Goal: Information Seeking & Learning: Compare options

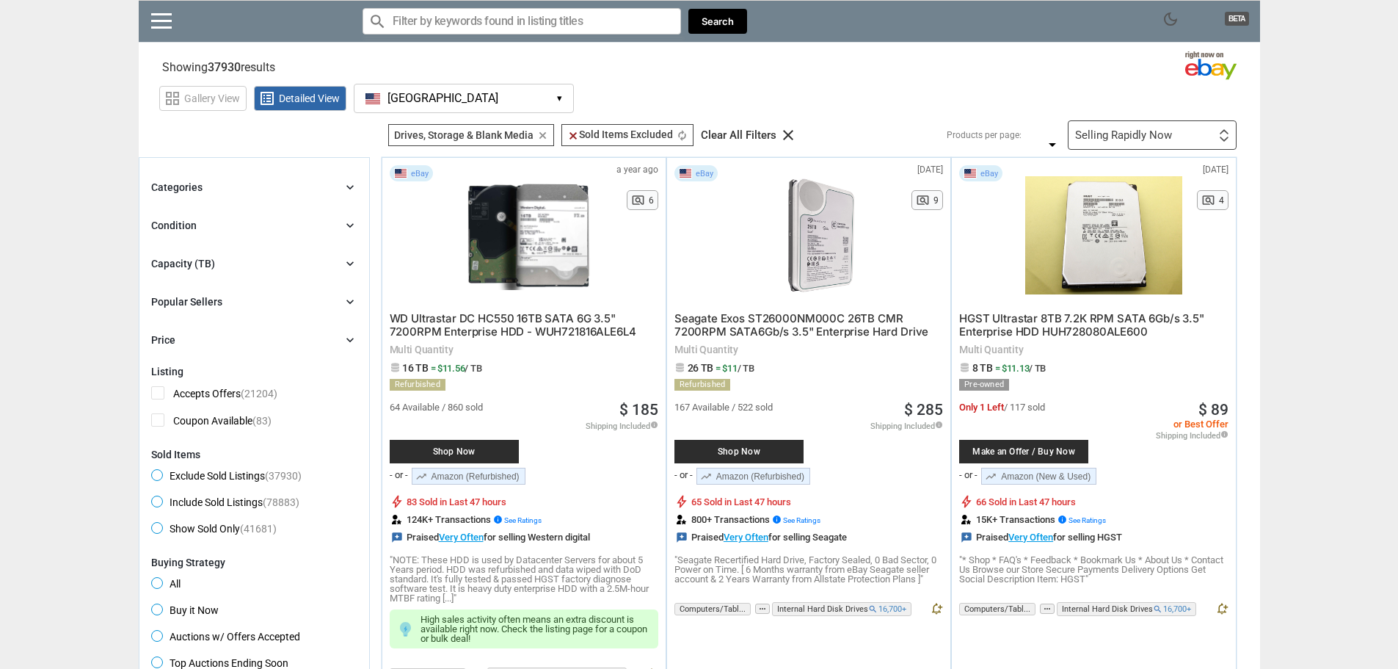
click at [1121, 139] on div "Selling Rapidly Now" at bounding box center [1123, 135] width 97 height 11
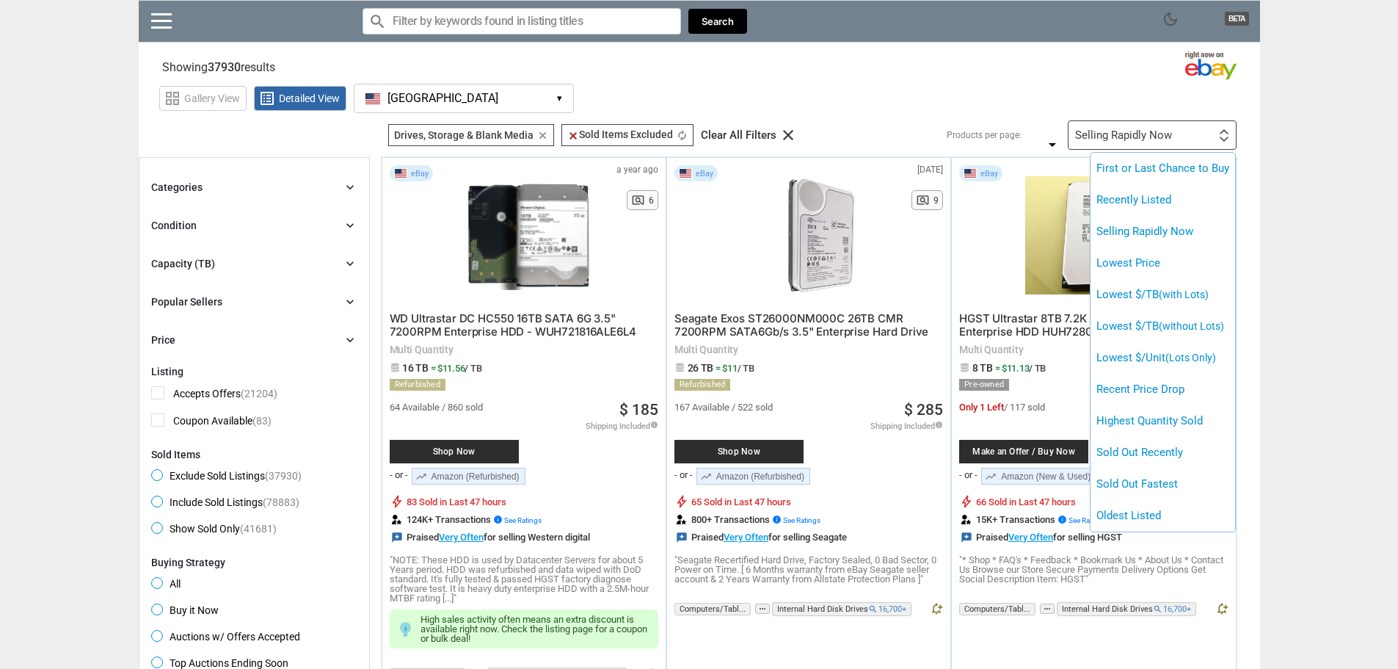
click at [1184, 300] on span "(with Lots)" at bounding box center [1184, 294] width 50 height 12
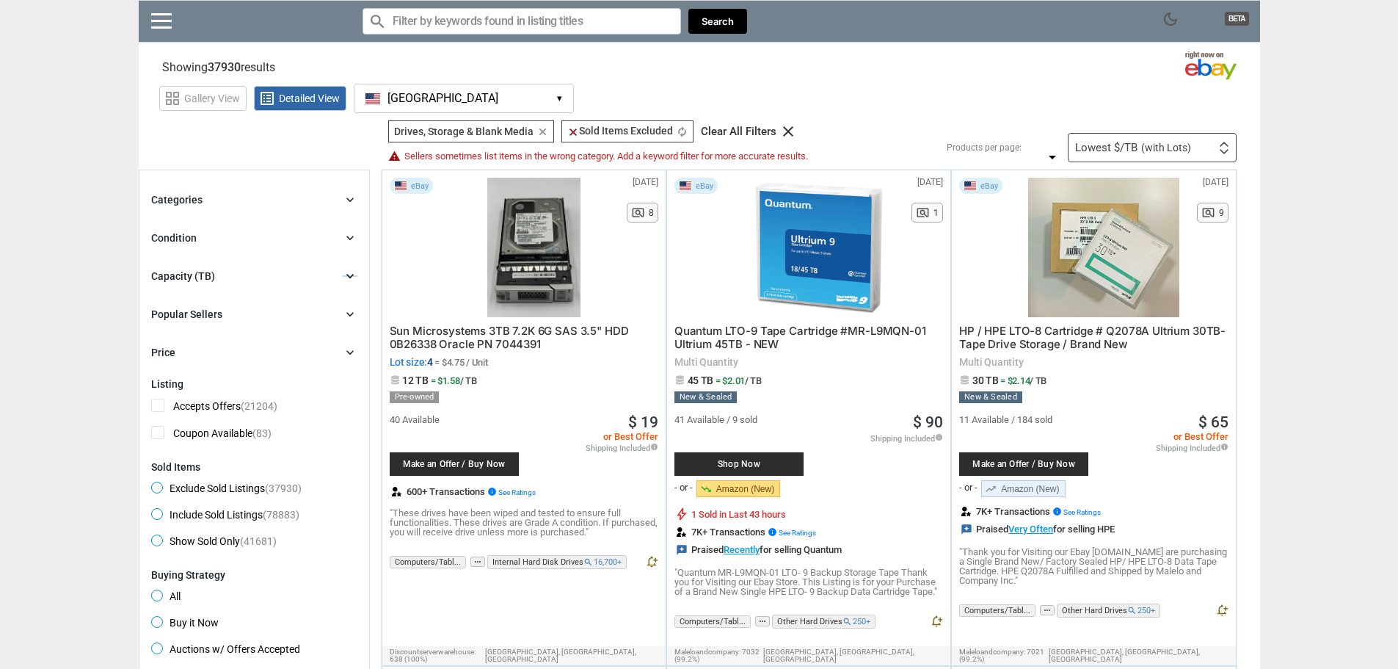
click at [351, 276] on icon "chevron_right" at bounding box center [350, 276] width 15 height 15
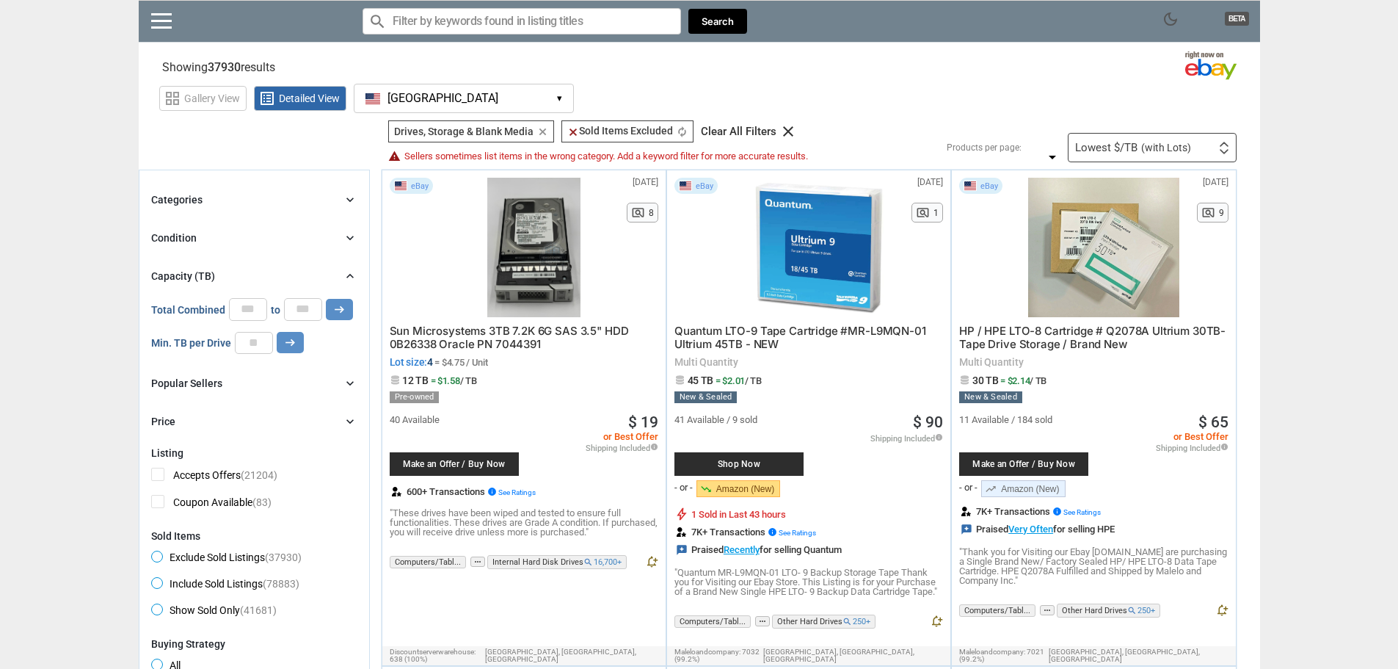
click at [352, 274] on icon "chevron_right" at bounding box center [350, 276] width 15 height 15
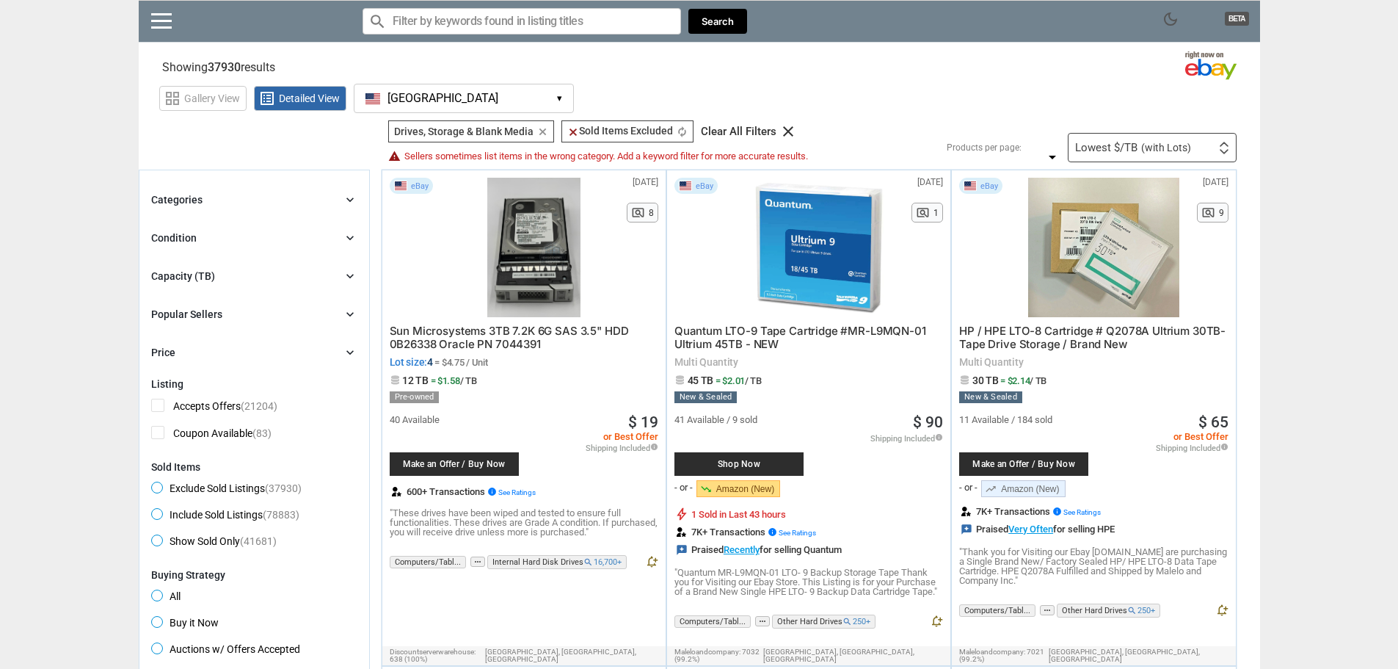
click at [353, 245] on div "chevron_right" at bounding box center [350, 237] width 15 height 15
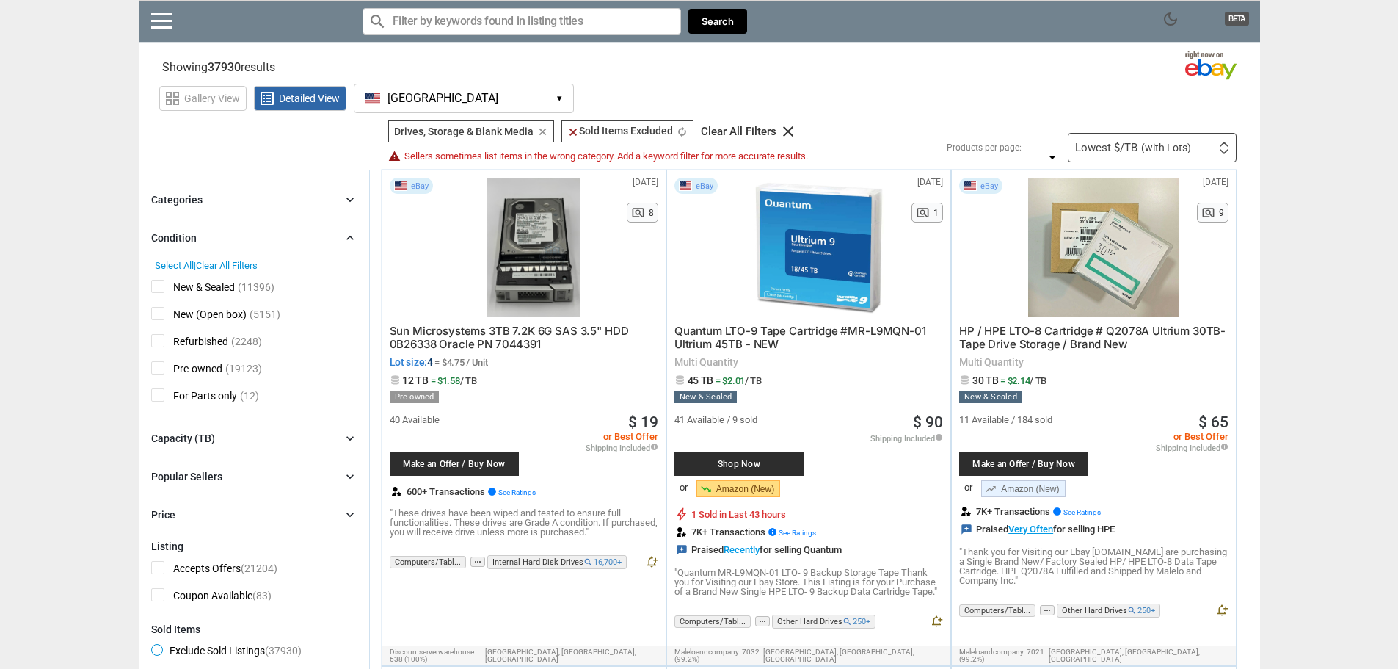
click at [353, 243] on icon "chevron_right" at bounding box center [350, 237] width 15 height 15
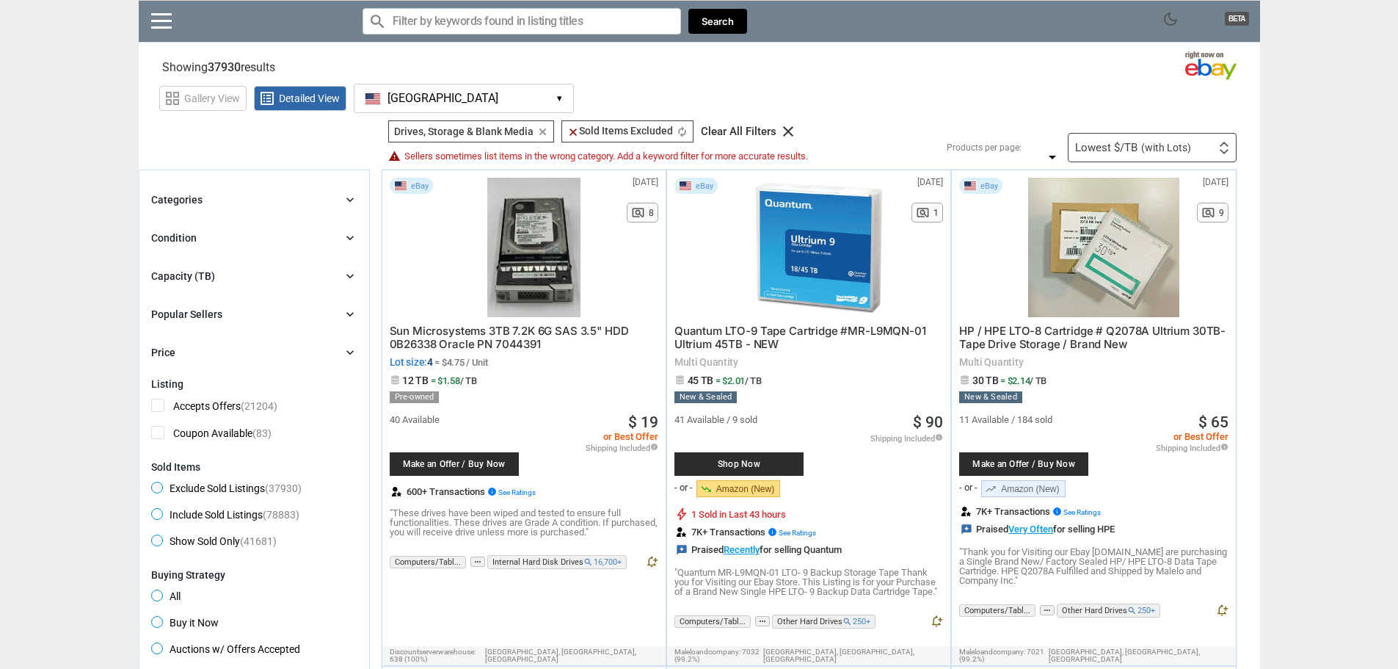
click at [355, 211] on div "Categories chevron_right search close Select All shown | Clear All shown Comput…" at bounding box center [254, 276] width 206 height 170
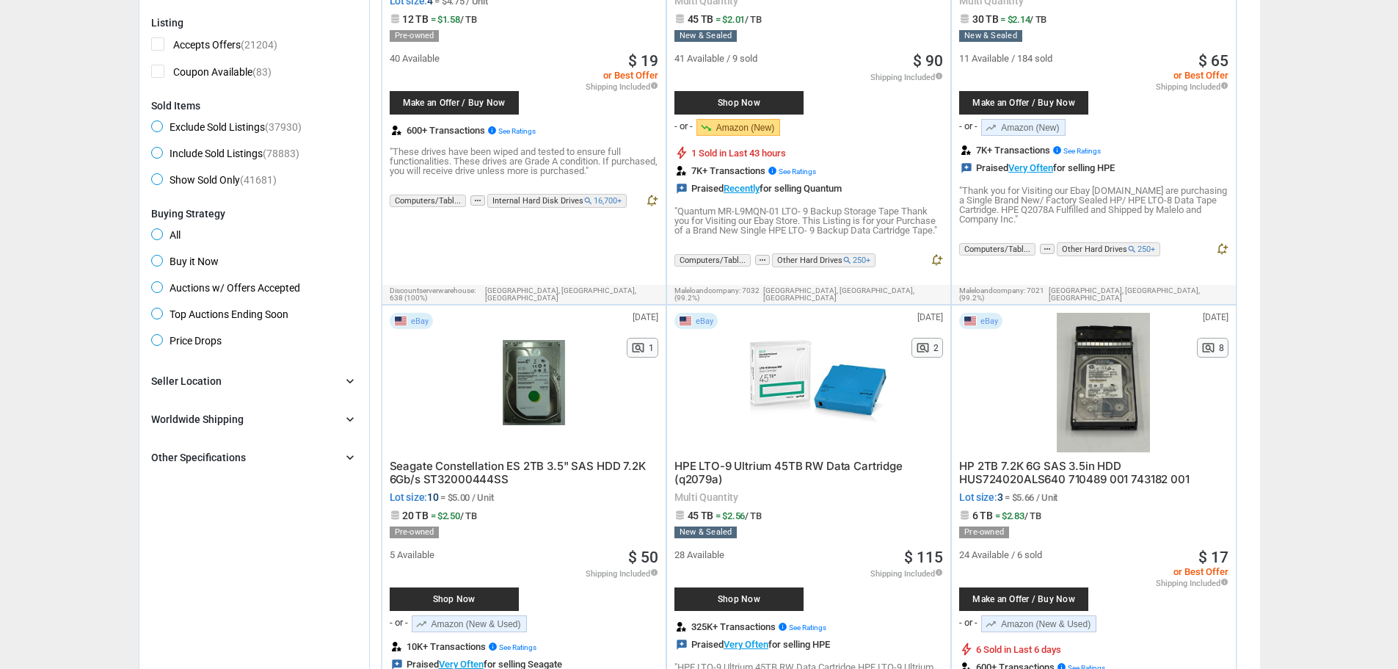
scroll to position [367, 0]
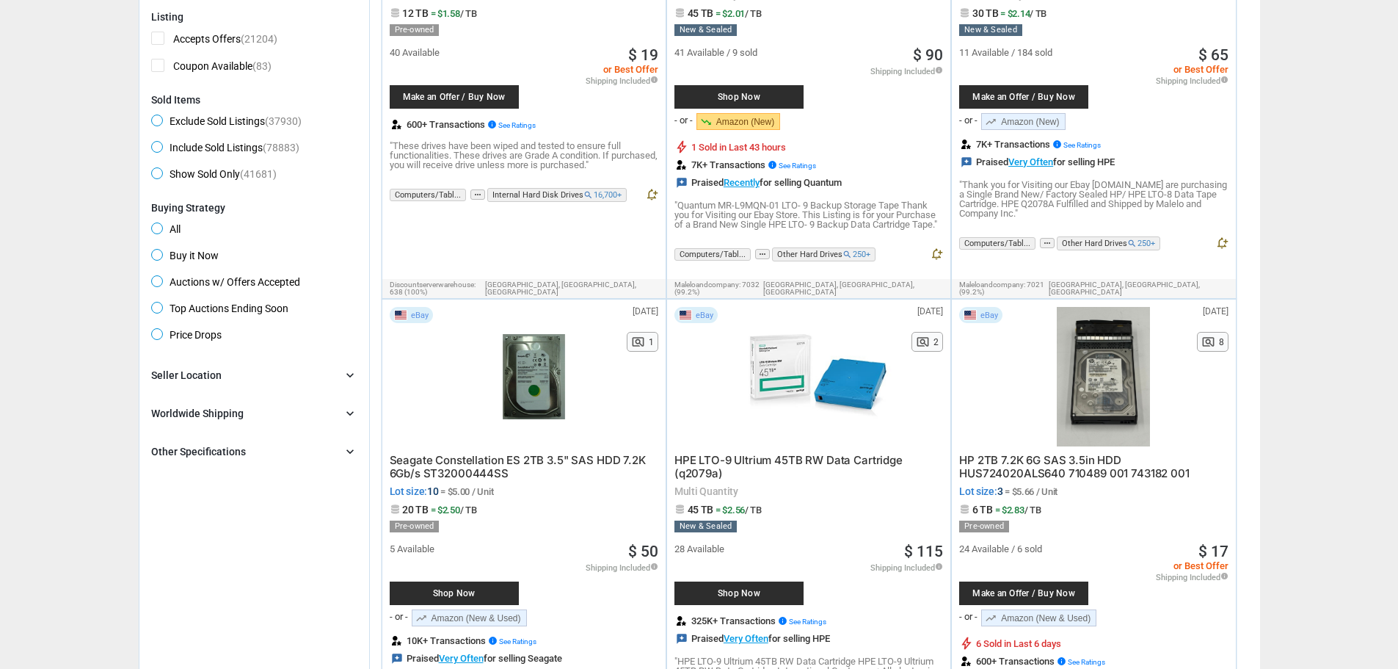
click at [337, 378] on div "Seller Location chevron_right" at bounding box center [254, 375] width 206 height 18
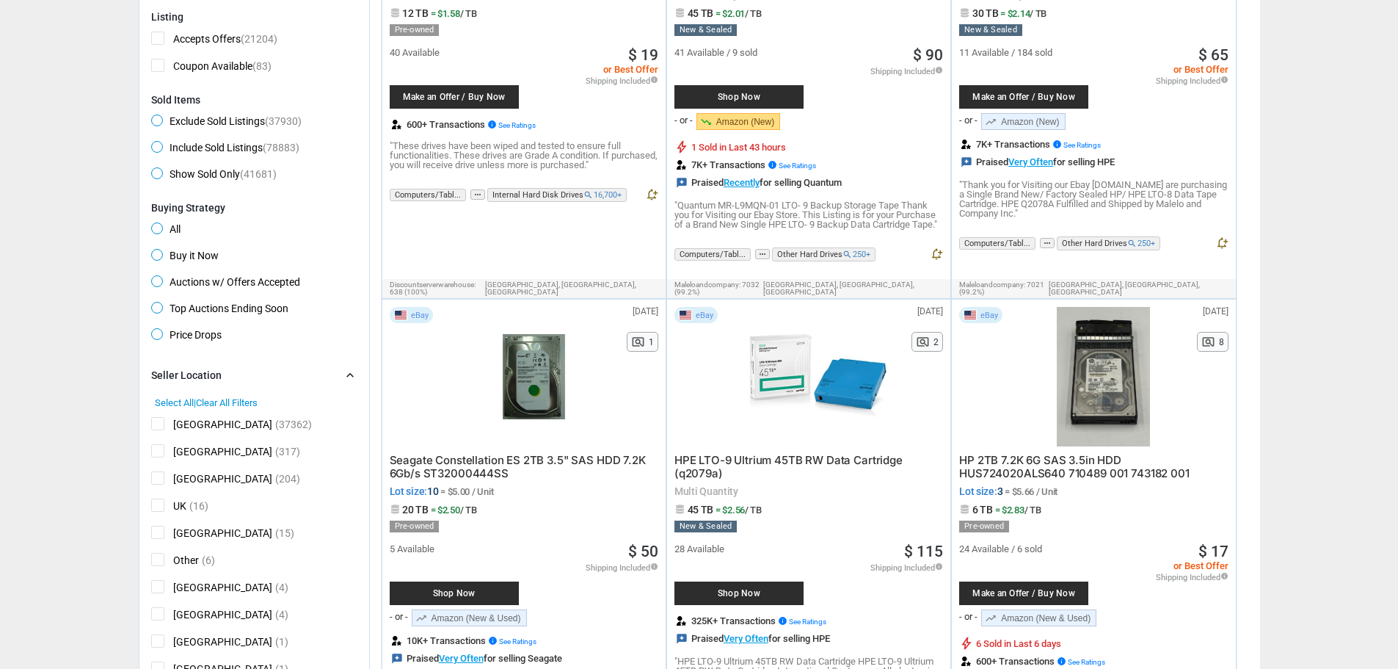
click at [337, 378] on div "Seller Location chevron_right" at bounding box center [254, 375] width 206 height 18
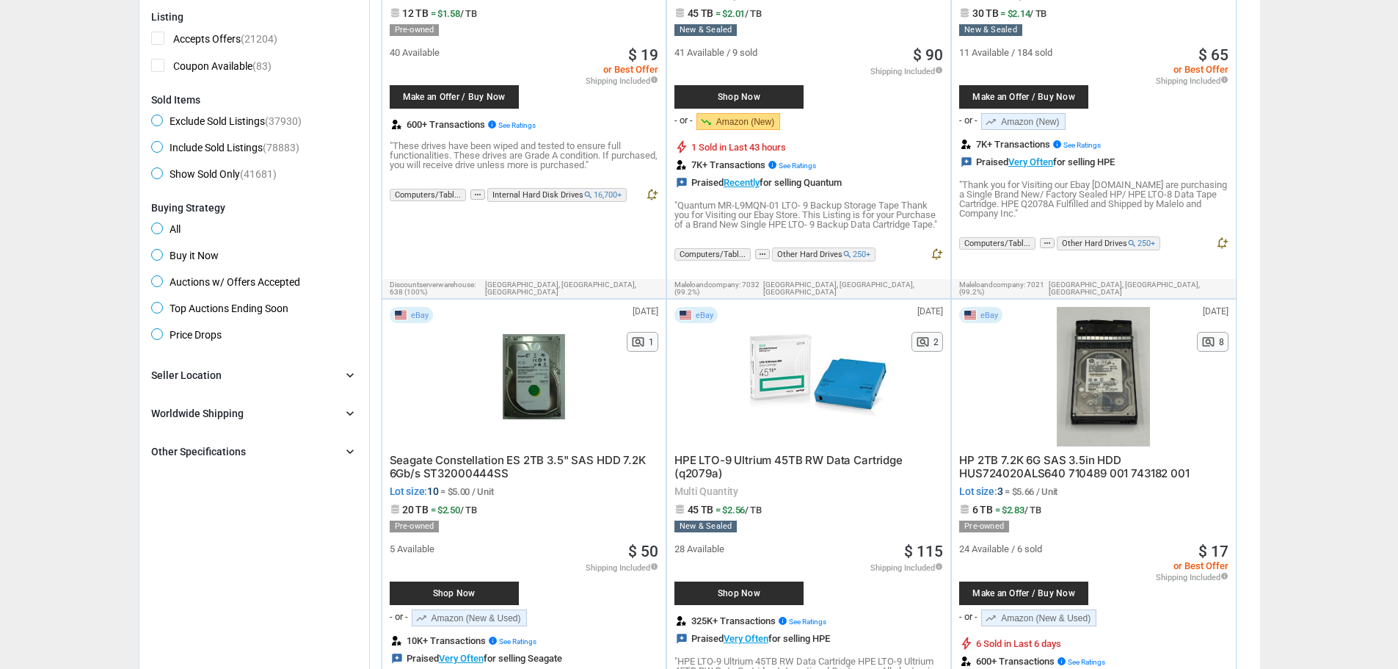
click at [340, 401] on div "Brand chevron_right search Select All | Clear All Filters Model chevron_right s…" at bounding box center [254, 413] width 206 height 94
click at [348, 415] on icon "chevron_right" at bounding box center [350, 413] width 15 height 15
click at [349, 415] on icon "chevron_right" at bounding box center [350, 413] width 15 height 15
click at [356, 448] on icon "chevron_right" at bounding box center [350, 451] width 15 height 15
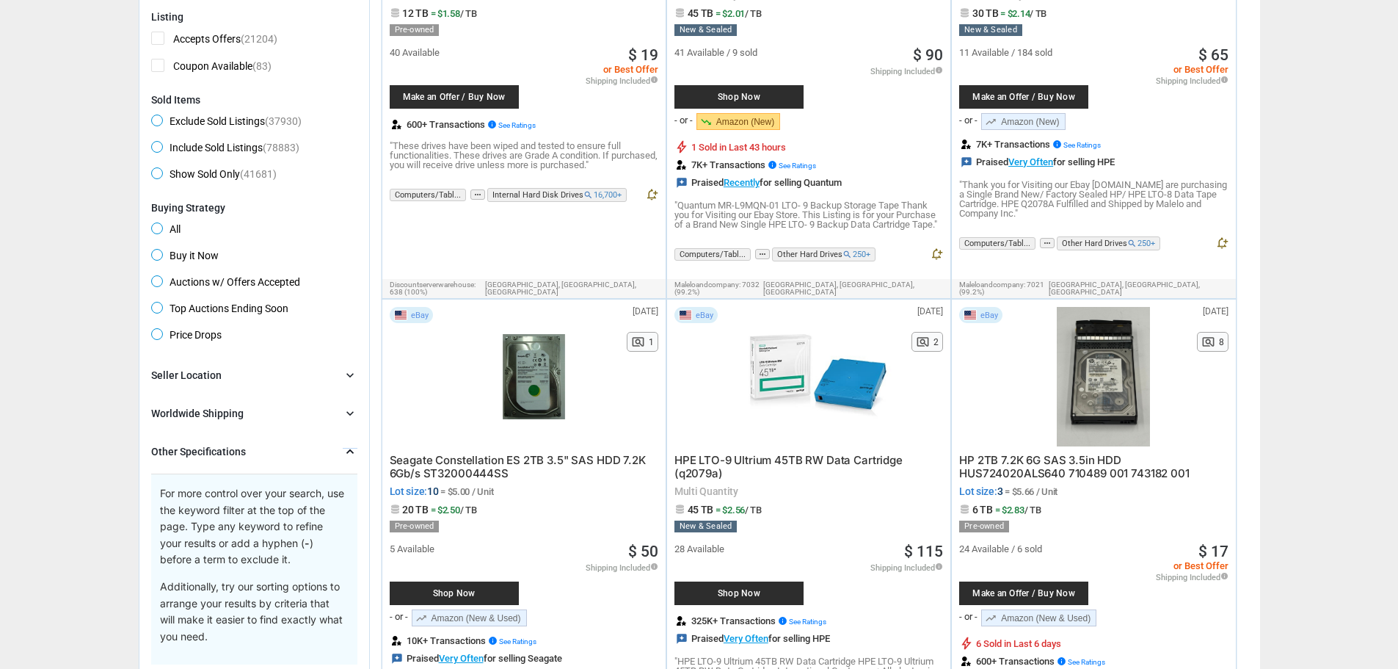
click at [354, 450] on icon "chevron_right" at bounding box center [350, 451] width 15 height 15
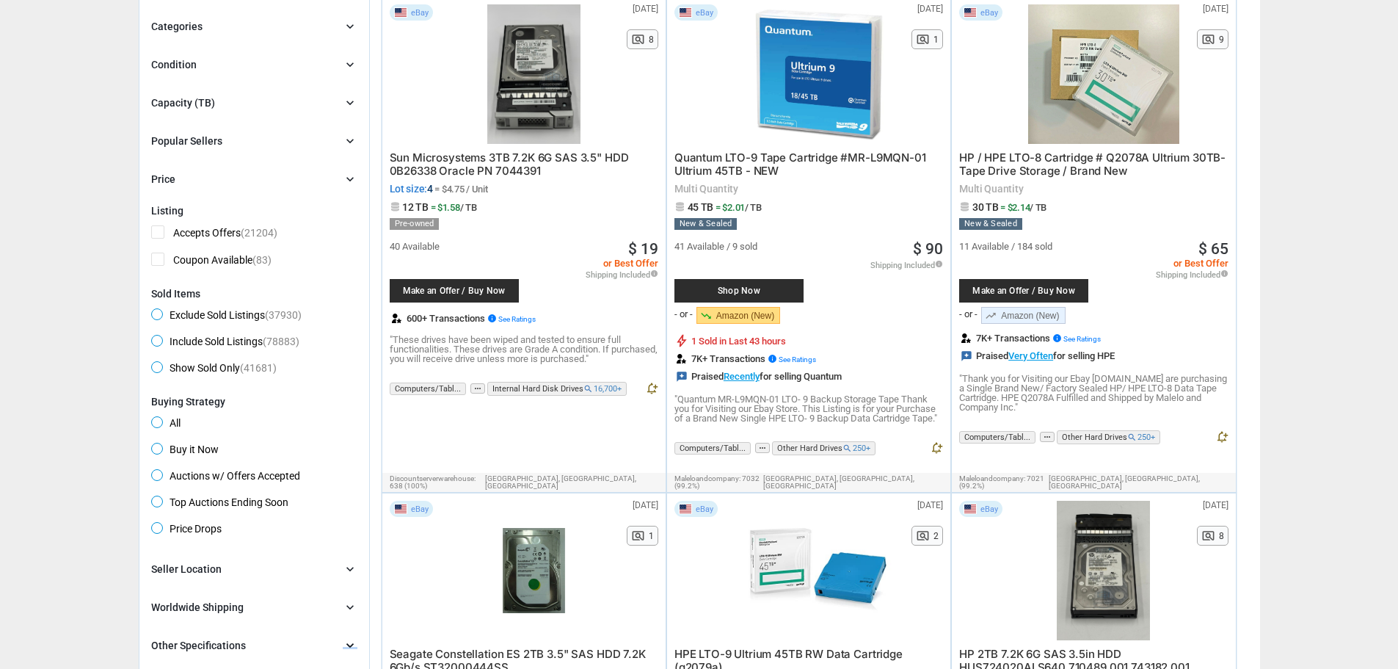
scroll to position [147, 0]
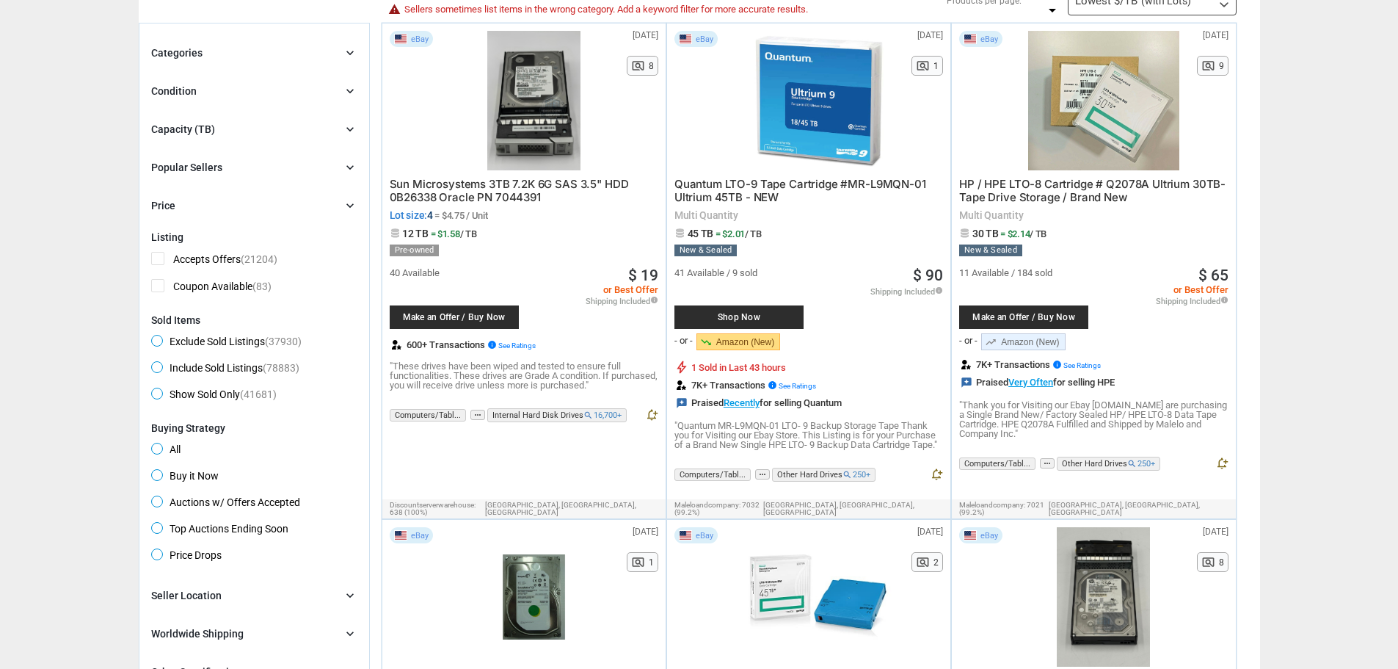
click at [344, 197] on div "Price chevron_right" at bounding box center [254, 206] width 206 height 18
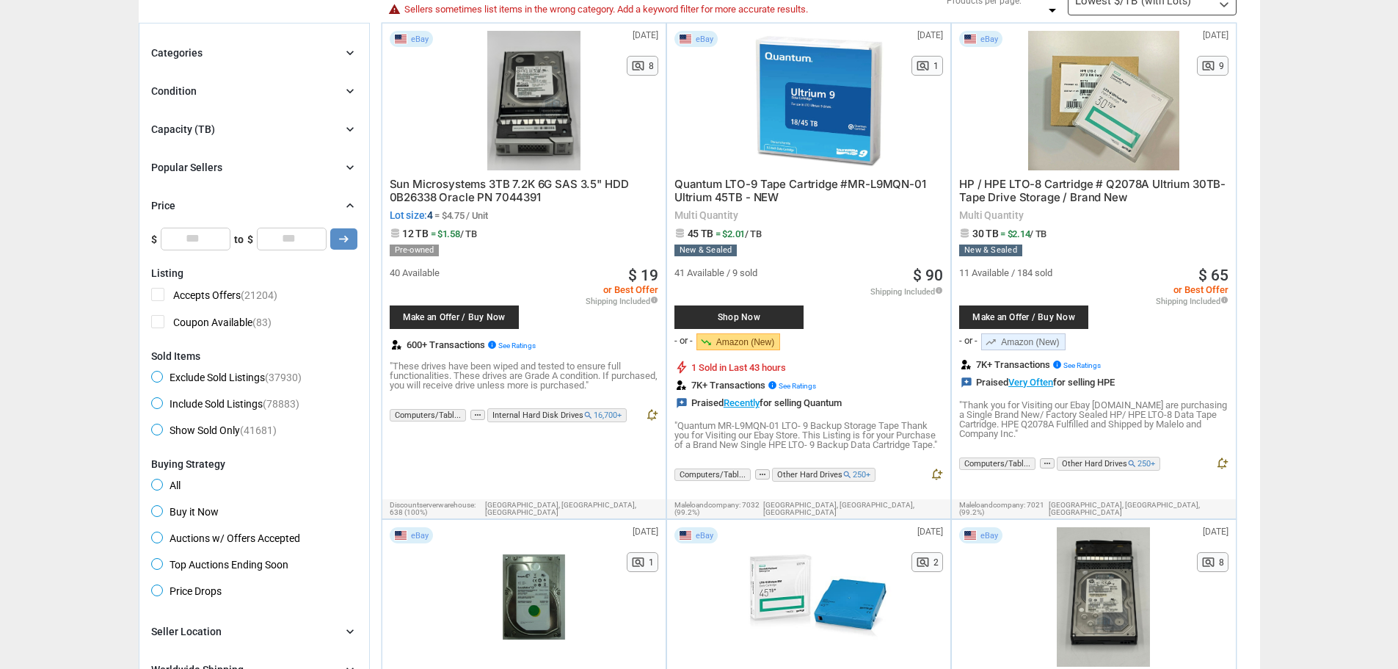
click at [357, 167] on icon "chevron_right" at bounding box center [350, 167] width 15 height 15
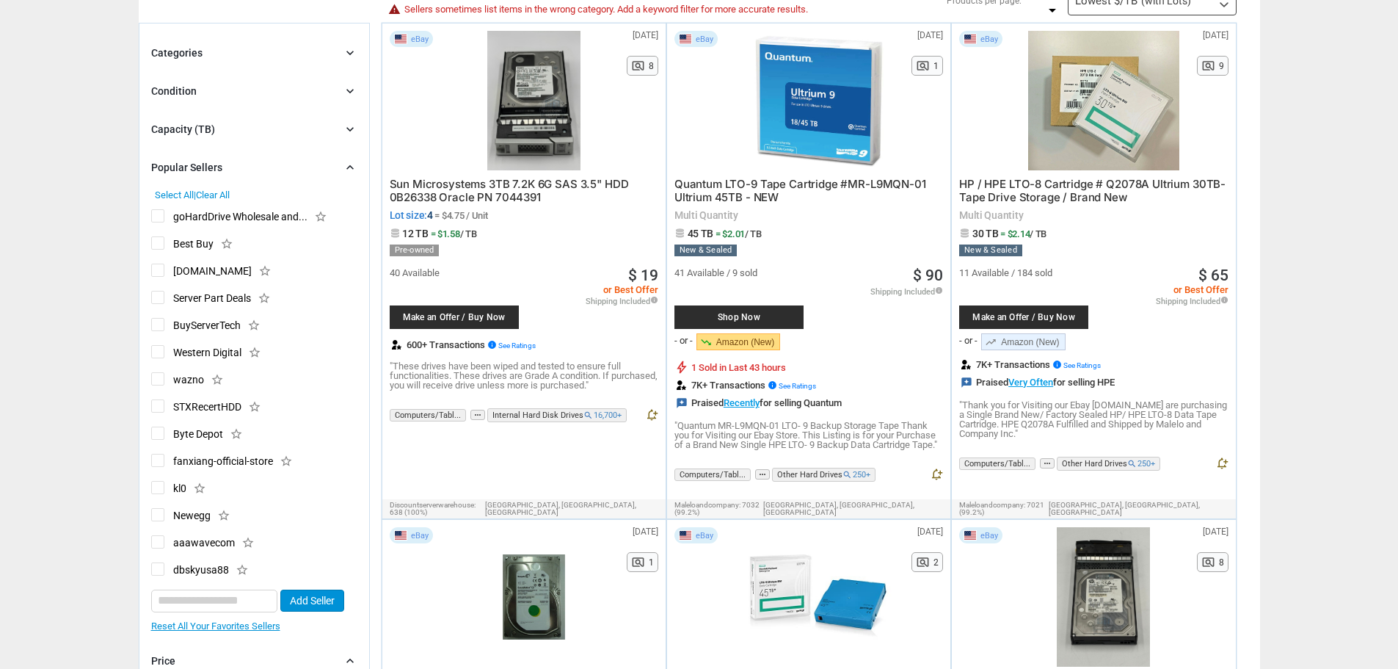
click at [350, 132] on icon "chevron_right" at bounding box center [350, 129] width 15 height 15
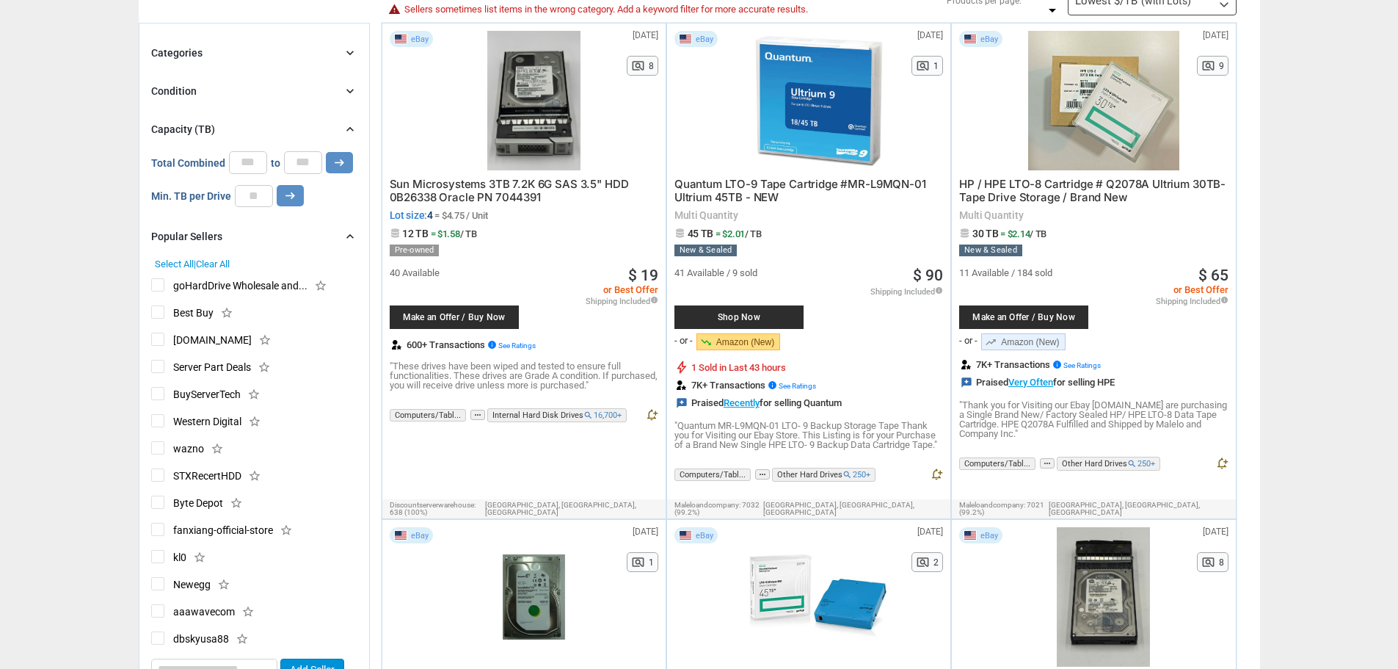
click at [355, 104] on div "Categories chevron_right search close Select All shown | Clear All shown Comput…" at bounding box center [254, 408] width 206 height 729
click at [349, 87] on icon "chevron_right" at bounding box center [350, 91] width 15 height 15
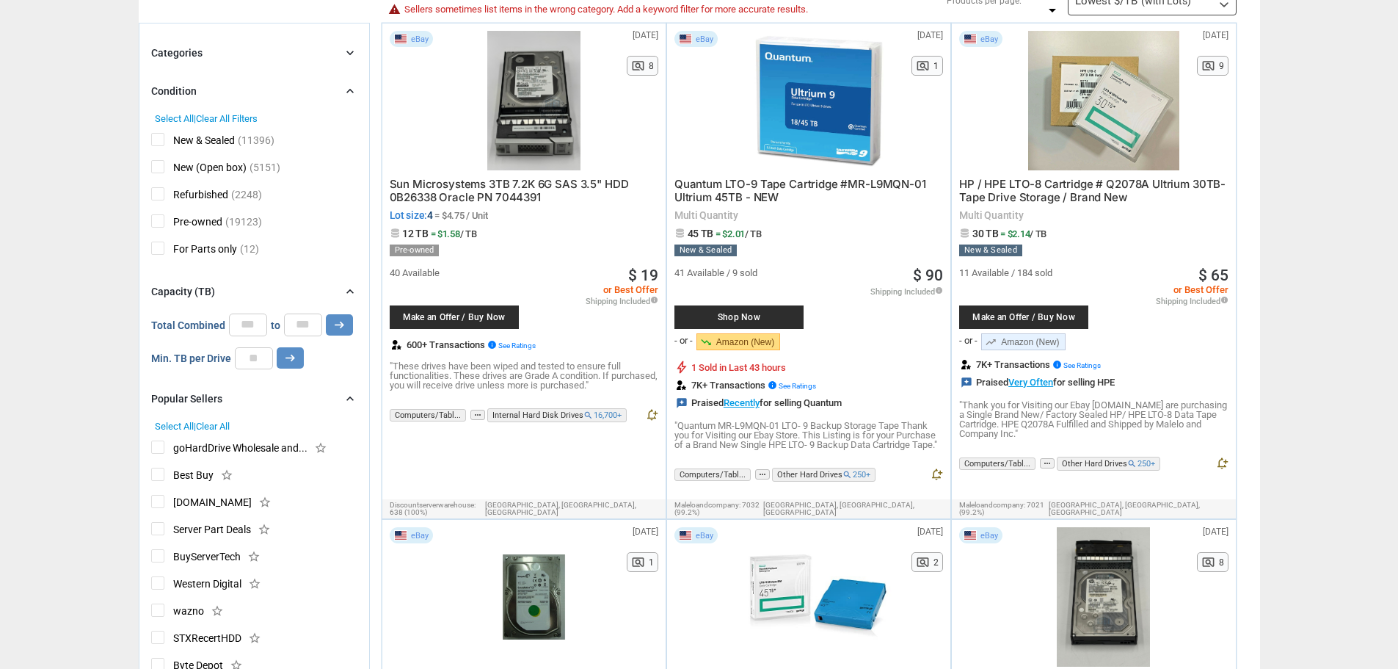
scroll to position [0, 0]
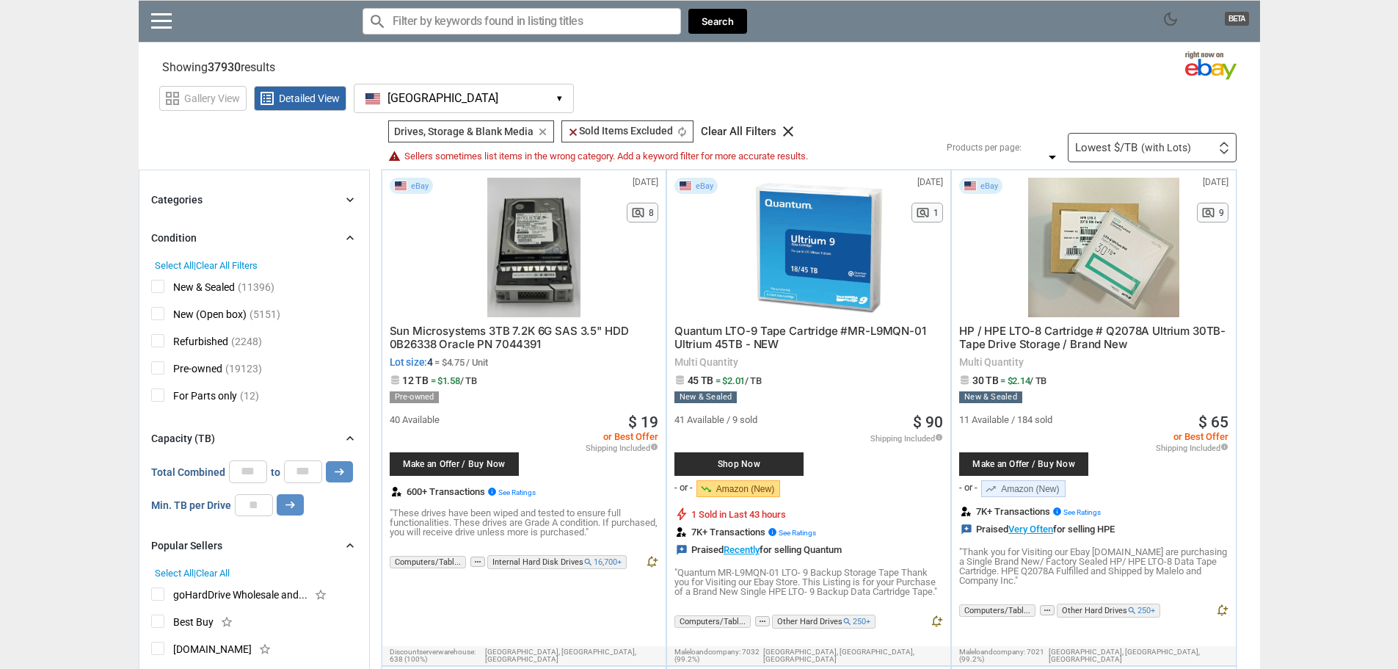
click at [177, 263] on span "Select All" at bounding box center [174, 265] width 39 height 11
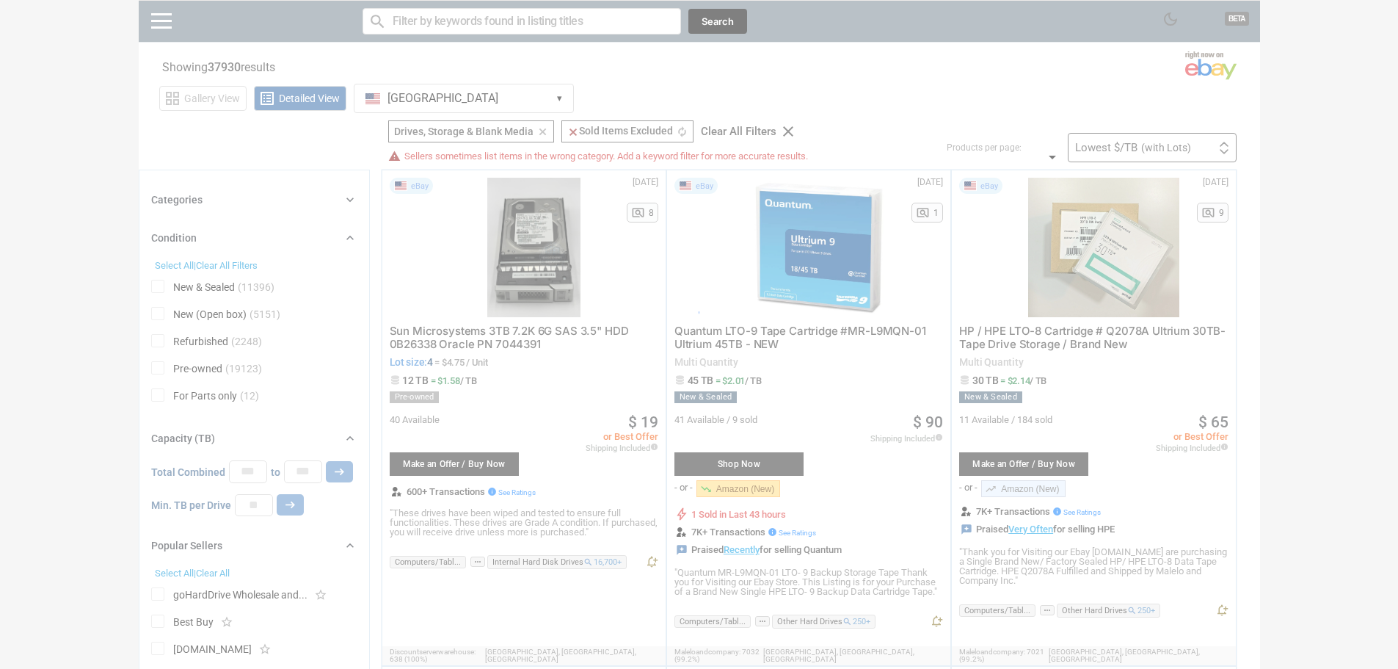
click at [159, 398] on div at bounding box center [699, 334] width 1398 height 669
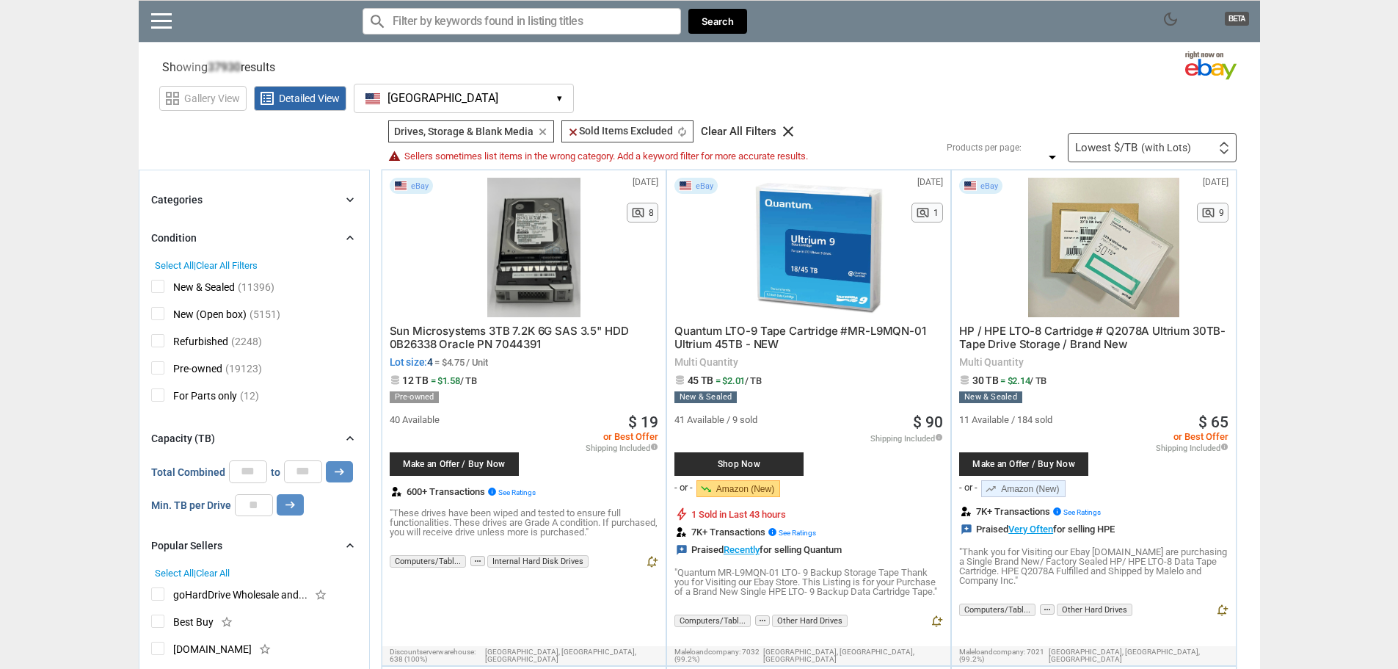
click at [159, 396] on span "For Parts only" at bounding box center [194, 397] width 86 height 18
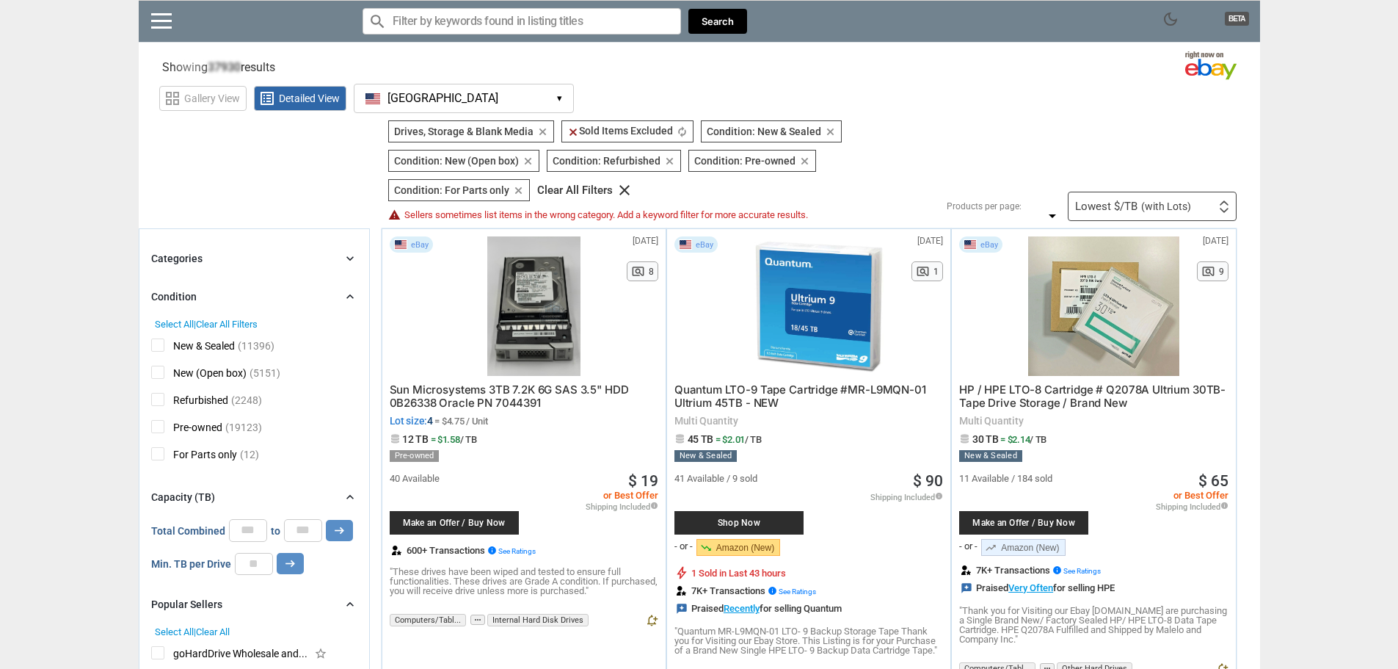
click at [352, 255] on icon "chevron_right" at bounding box center [350, 258] width 15 height 15
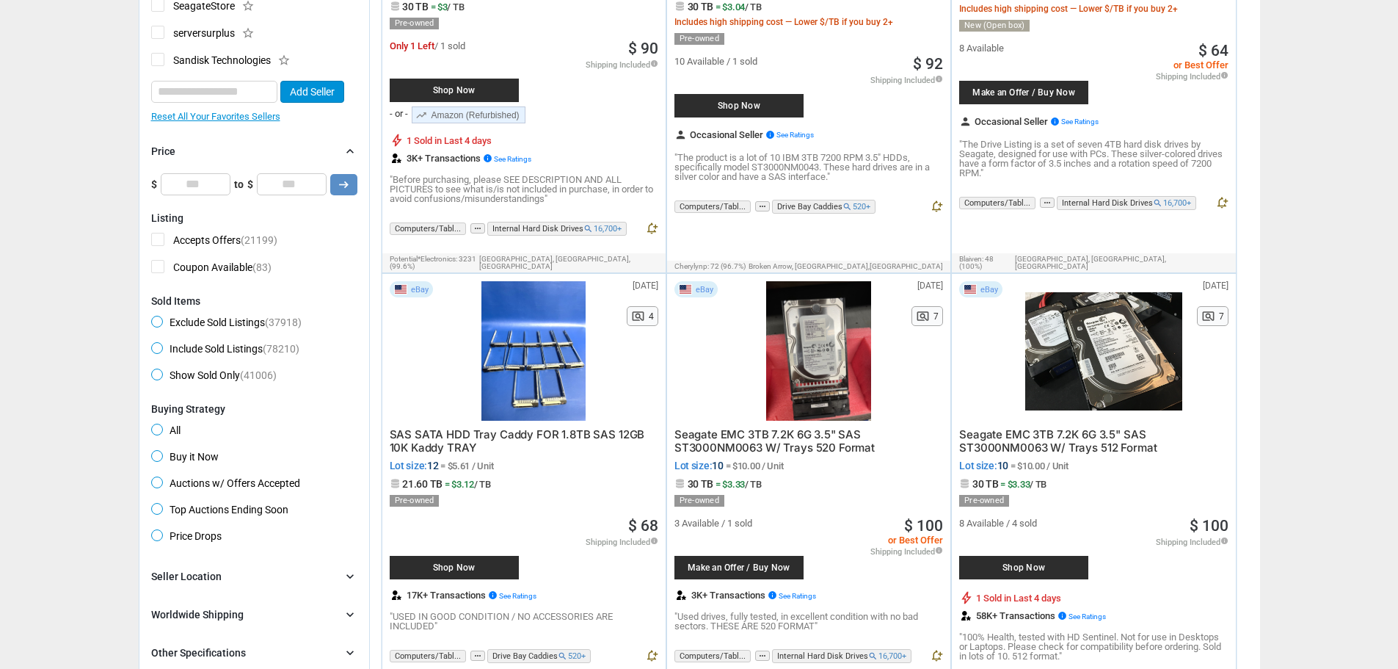
scroll to position [1541, 0]
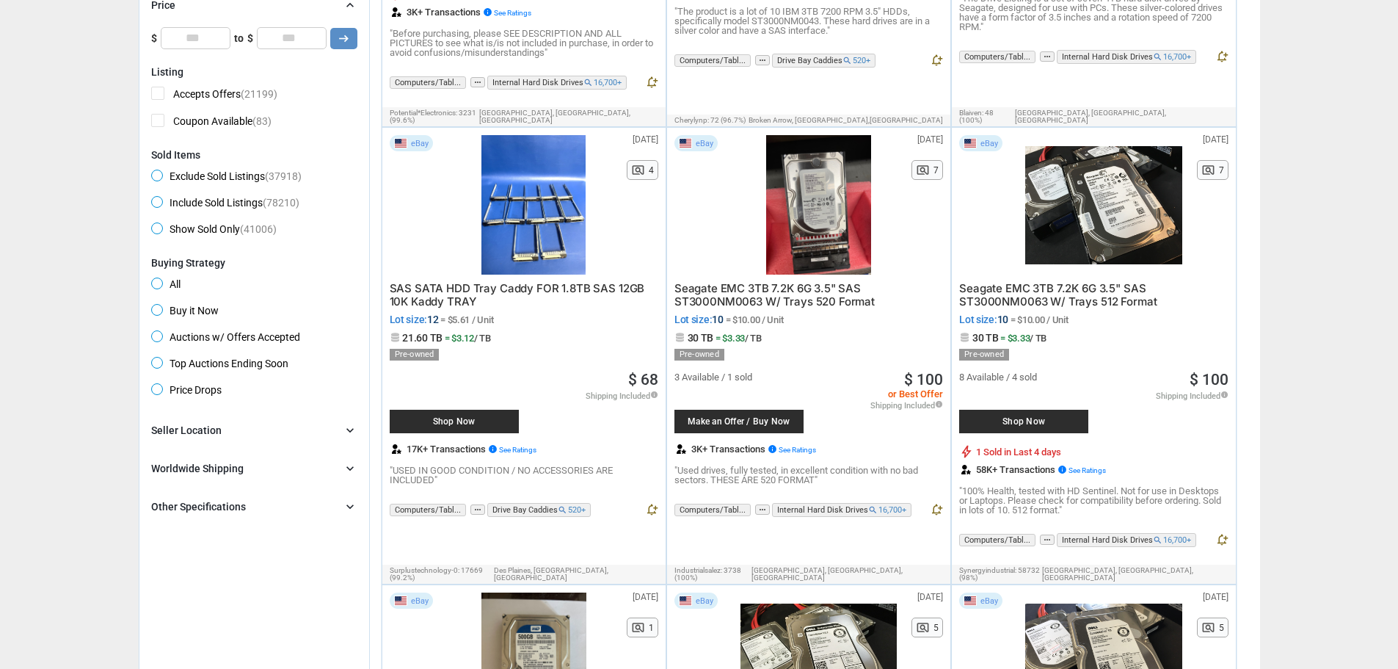
click at [324, 509] on div "Other Specifications chevron_right" at bounding box center [254, 507] width 206 height 18
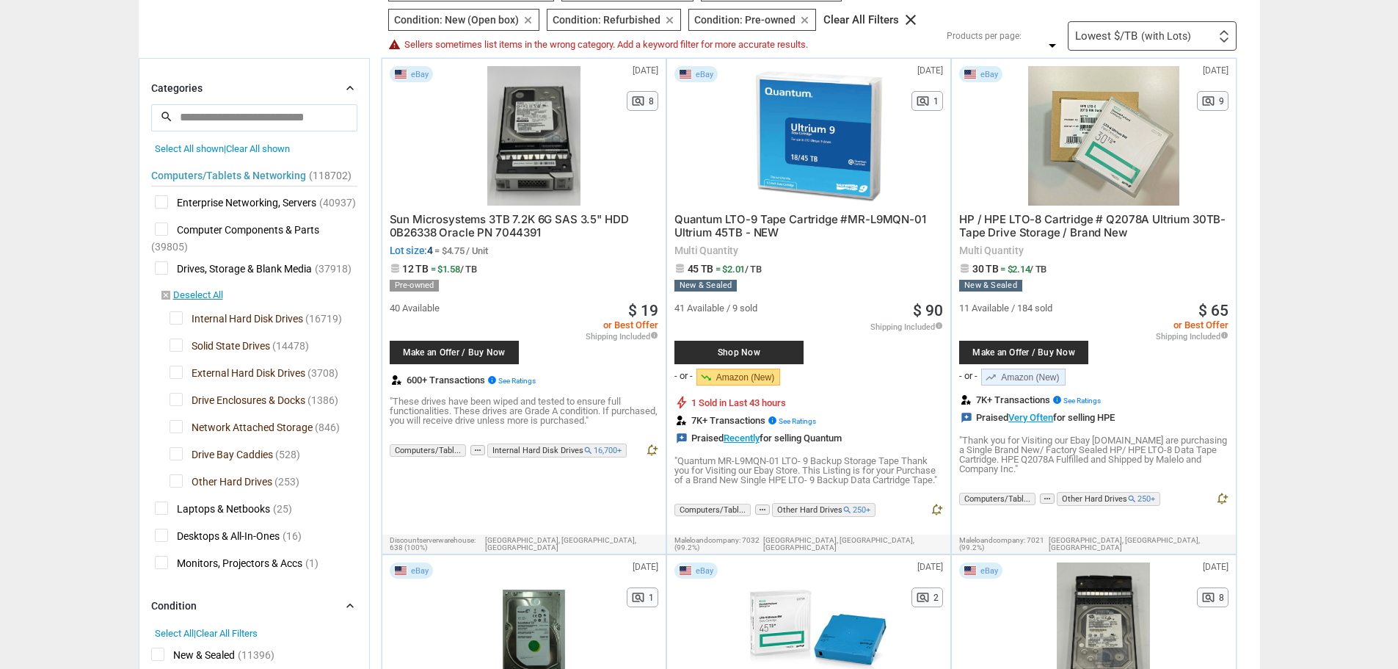
scroll to position [147, 0]
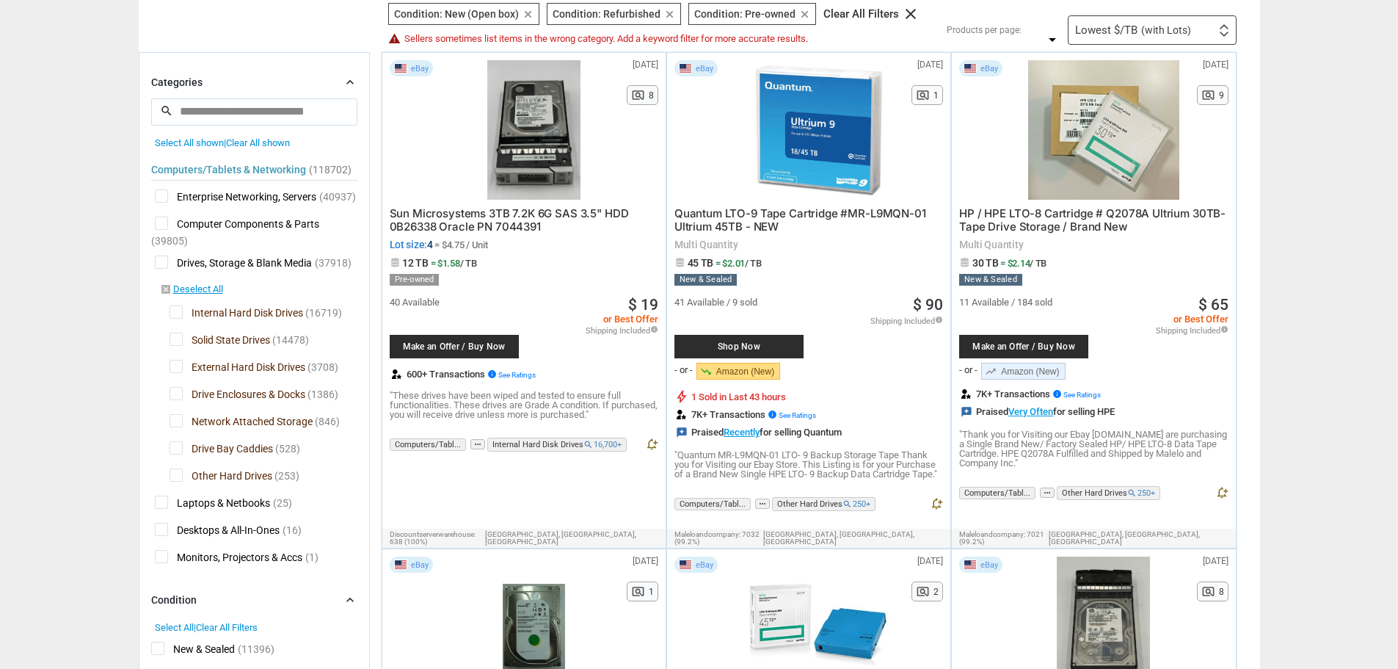
click at [172, 474] on span "Other Hard Drives" at bounding box center [221, 477] width 103 height 18
click at [175, 448] on div at bounding box center [699, 334] width 1398 height 669
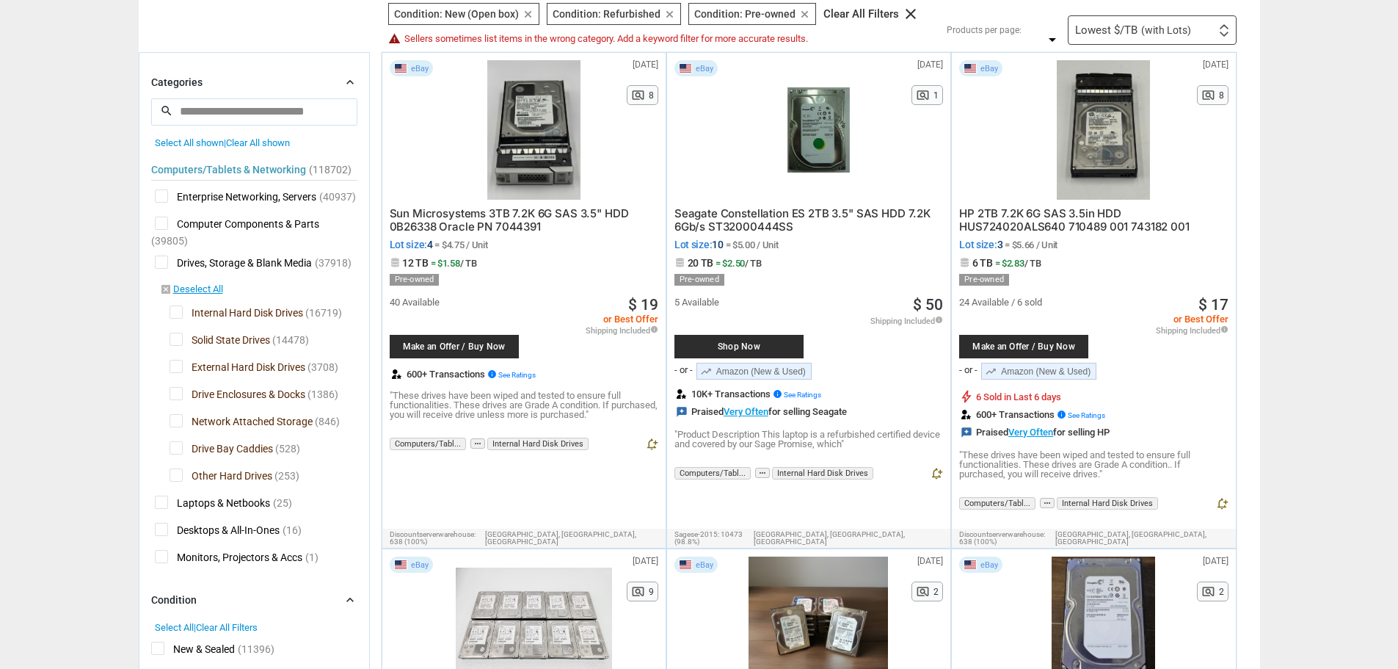
click at [172, 451] on span "Drive Bay Caddies" at bounding box center [221, 450] width 103 height 18
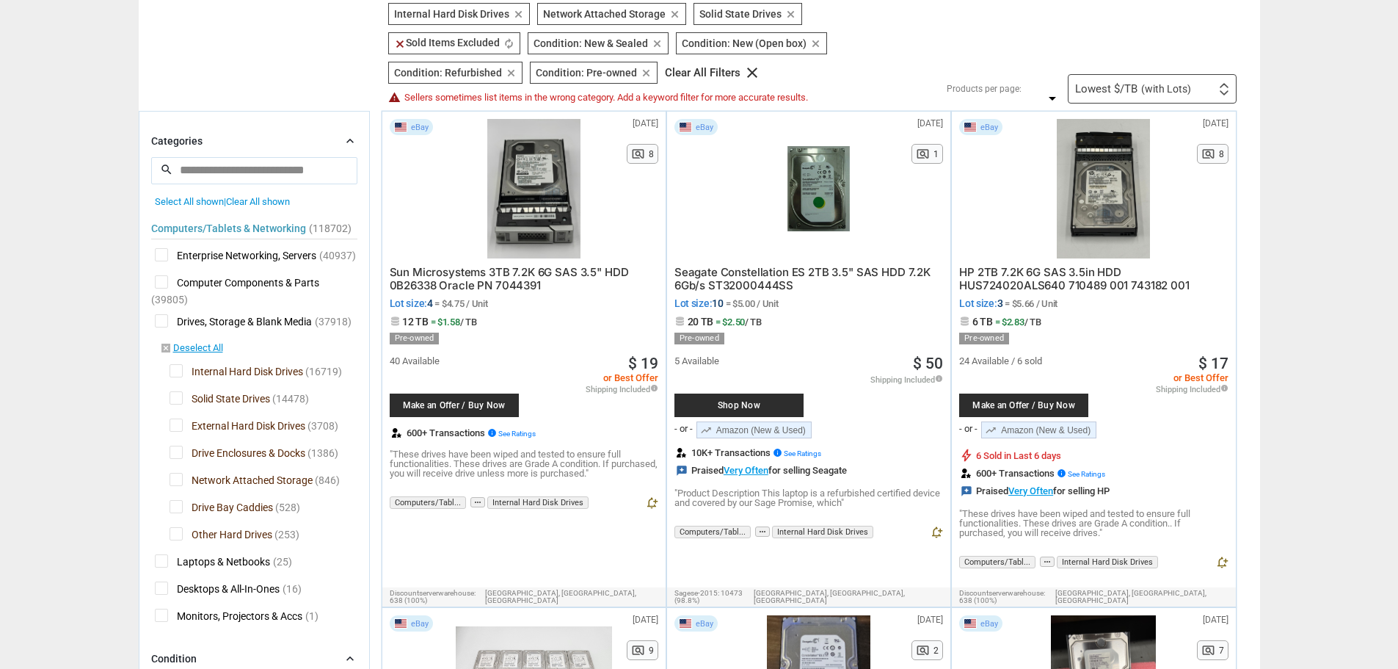
type input "*"
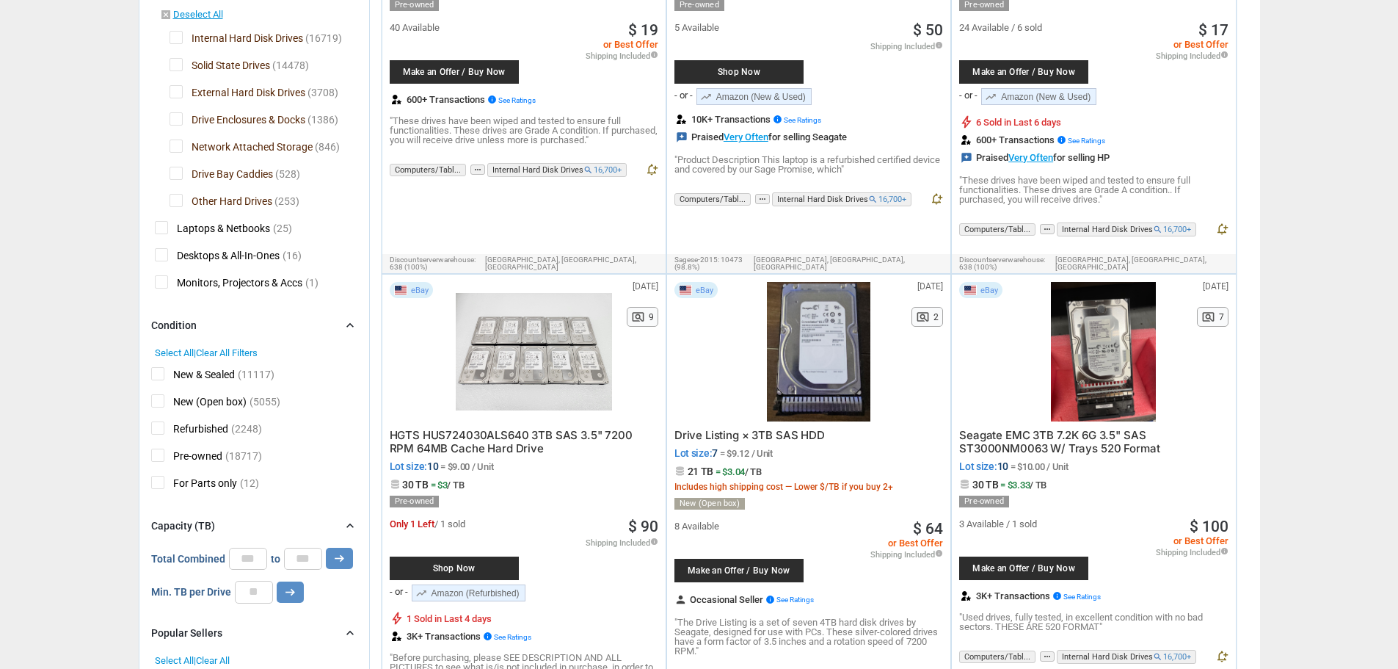
scroll to position [514, 0]
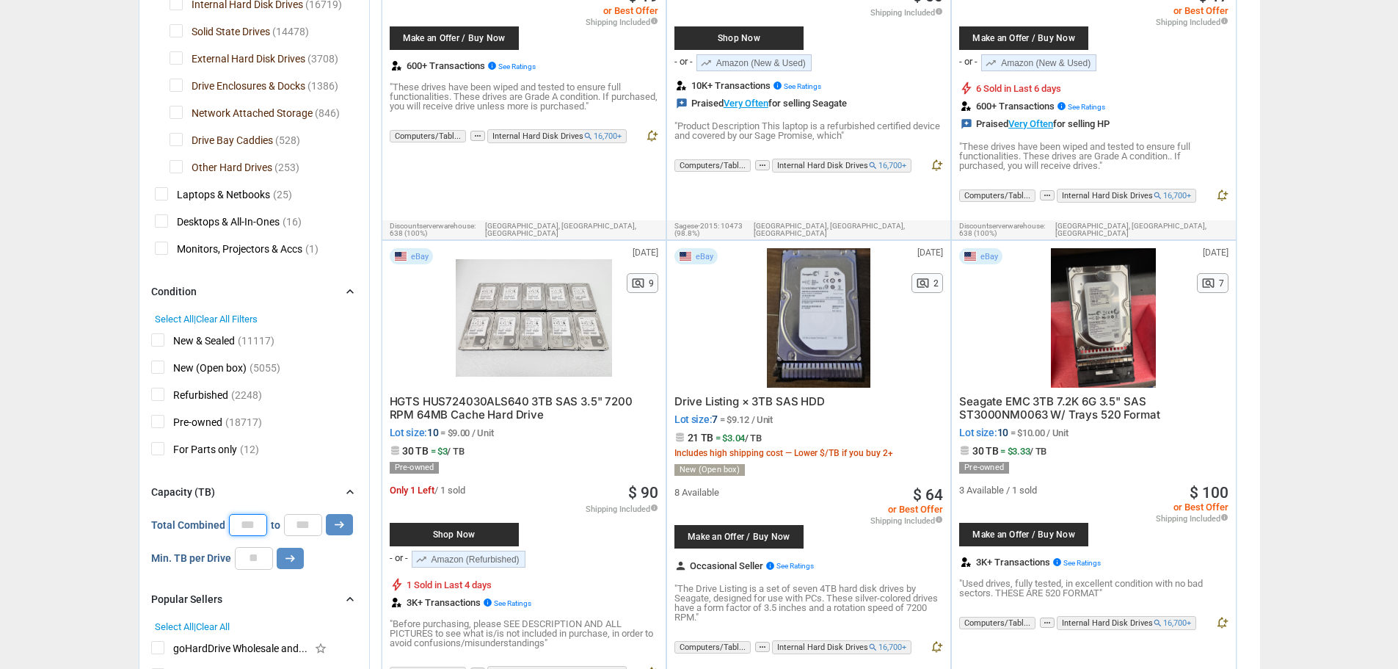
drag, startPoint x: 256, startPoint y: 528, endPoint x: 208, endPoint y: 528, distance: 48.4
click at [208, 528] on div "Total Combined * to * arrow_right_alt" at bounding box center [252, 525] width 202 height 22
type input "**"
click at [310, 526] on input "*" at bounding box center [303, 525] width 38 height 22
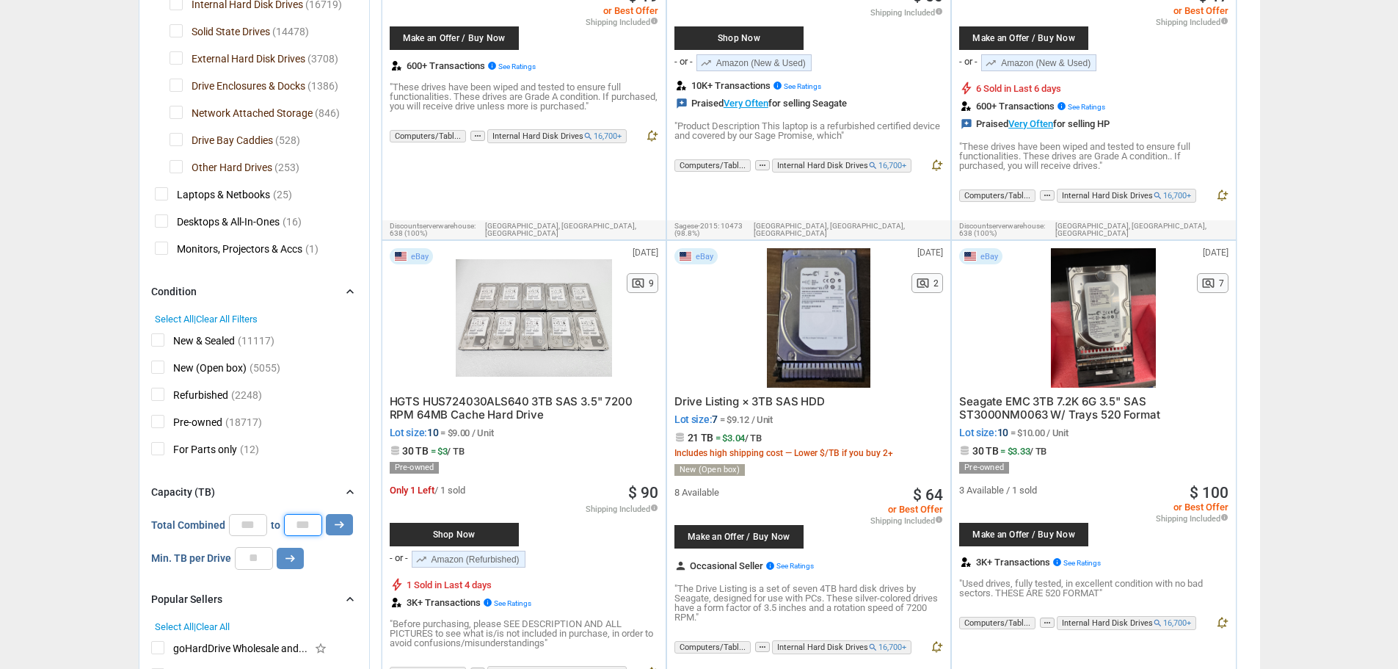
drag, startPoint x: 309, startPoint y: 525, endPoint x: 235, endPoint y: 512, distance: 75.3
click at [235, 512] on div "Capacity (TB) chevron_right 0 0 0 0 0 *** Total Combined ** to * arrow_right_al…" at bounding box center [254, 526] width 206 height 87
type input "***"
click at [341, 563] on div "Min. TB per Drive arrow_right_alt" at bounding box center [254, 558] width 206 height 22
click at [342, 527] on icon "arrow_right_alt" at bounding box center [339, 524] width 14 height 14
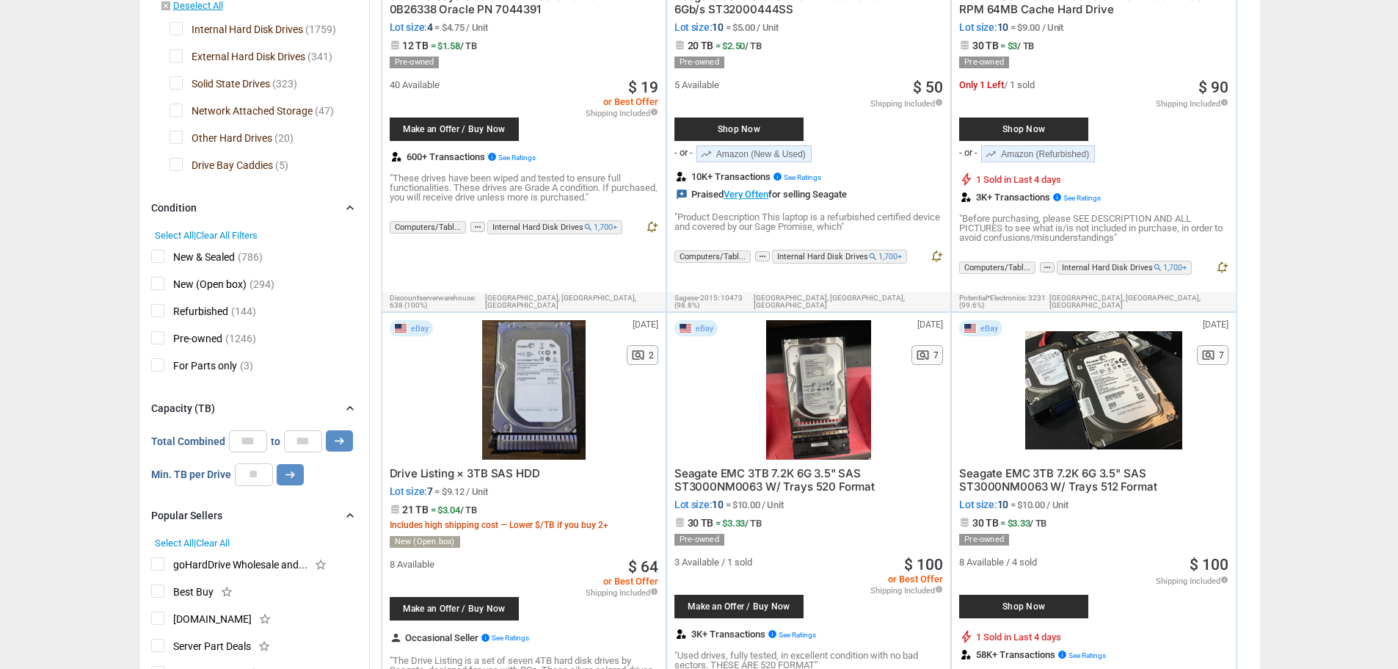
scroll to position [440, 0]
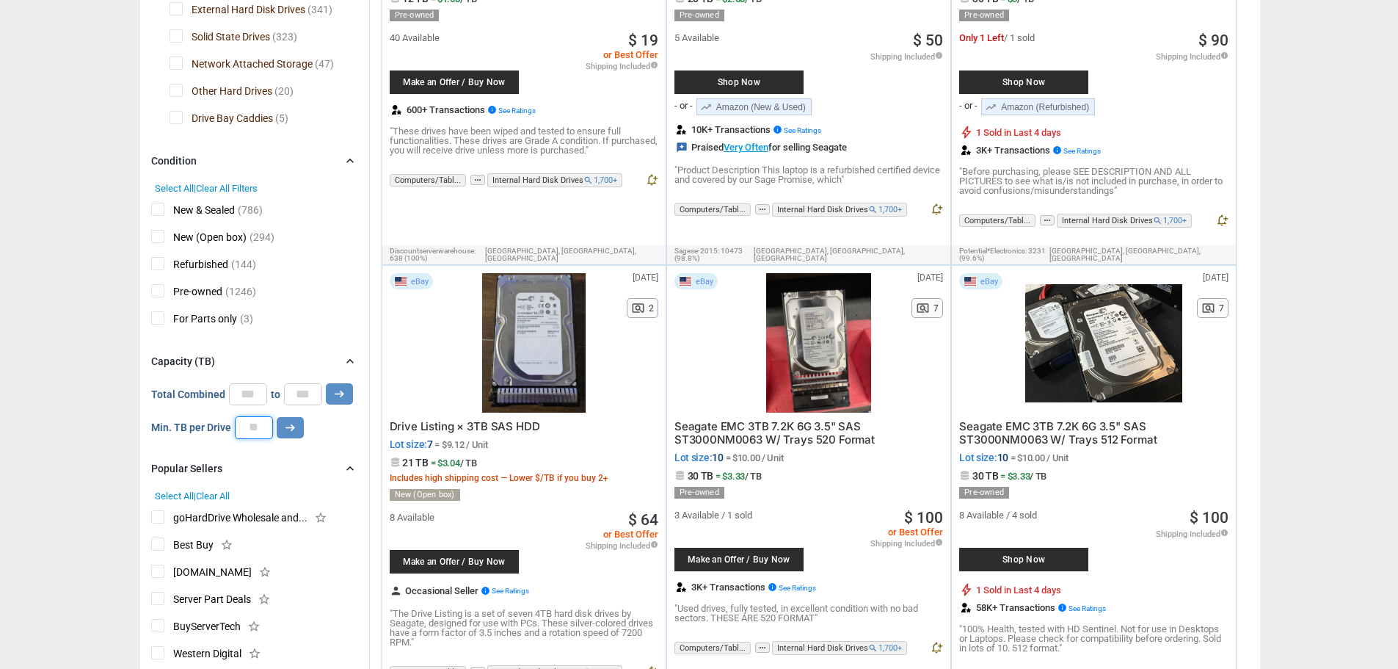
drag, startPoint x: 261, startPoint y: 432, endPoint x: 274, endPoint y: 429, distance: 12.8
click at [261, 432] on input "number" at bounding box center [254, 427] width 38 height 22
type input "*"
drag, startPoint x: 255, startPoint y: 396, endPoint x: 156, endPoint y: 395, distance: 99.1
click at [156, 395] on div "Total Combined ** to *** arrow_right_alt" at bounding box center [252, 394] width 202 height 22
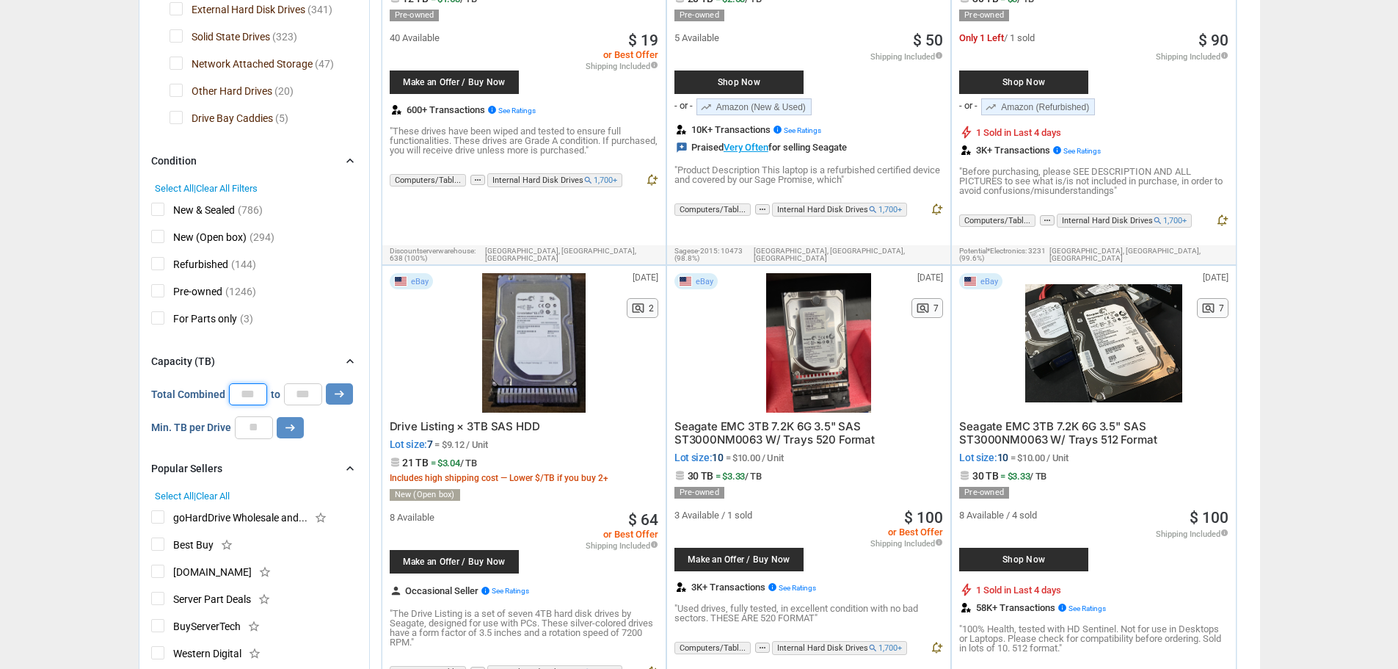
type input "*"
click at [291, 429] on icon "arrow_right_alt" at bounding box center [290, 427] width 14 height 14
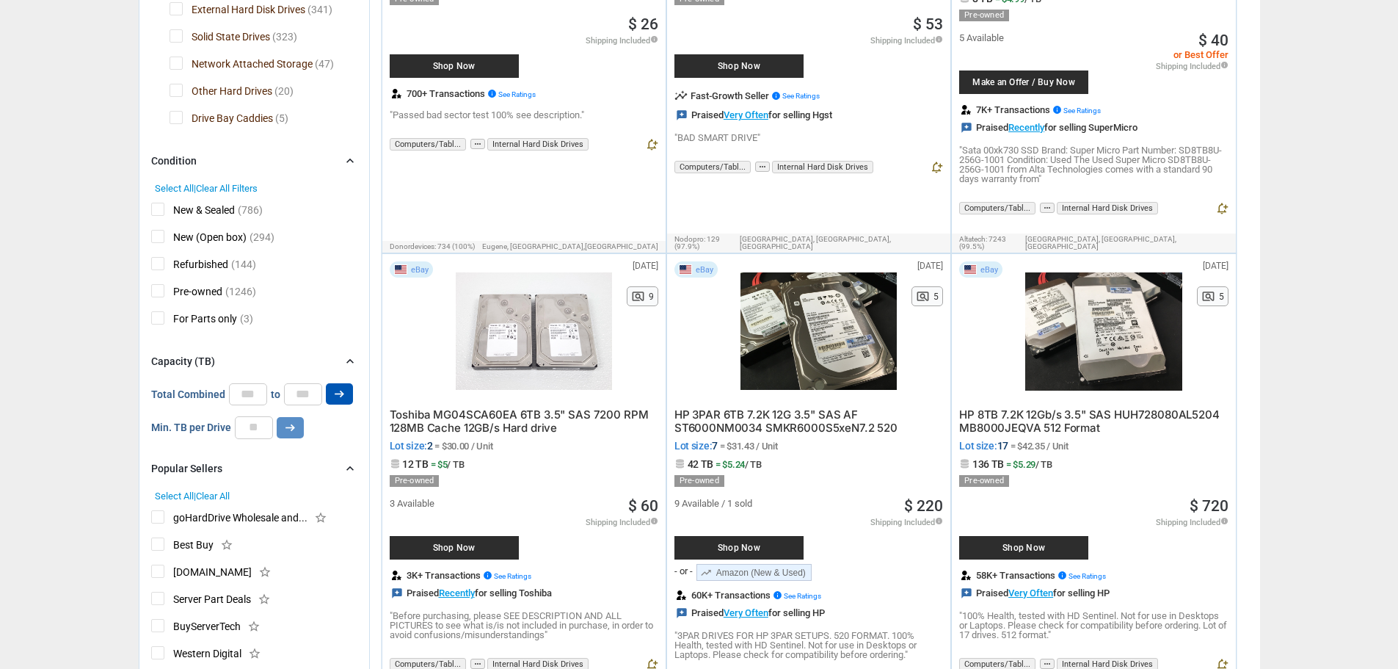
click at [348, 395] on button "arrow_right_alt" at bounding box center [339, 393] width 27 height 21
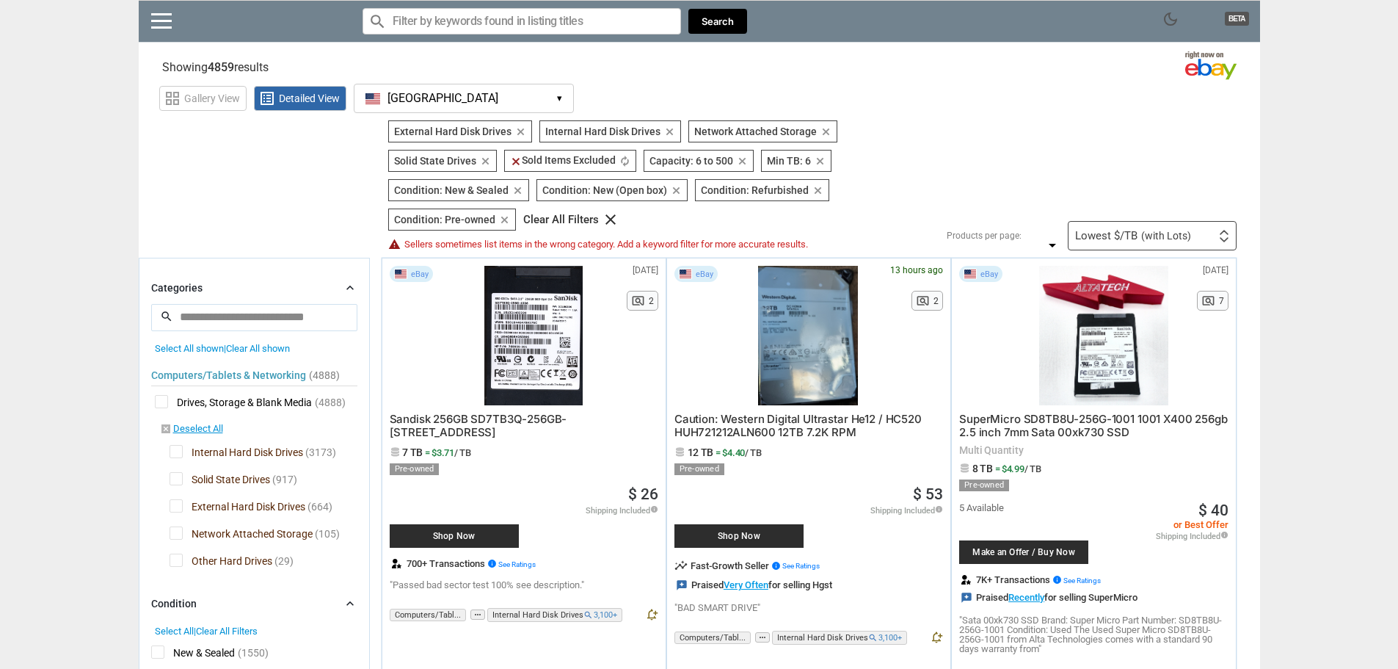
click at [1169, 241] on span "(with Lots)" at bounding box center [1166, 235] width 50 height 10
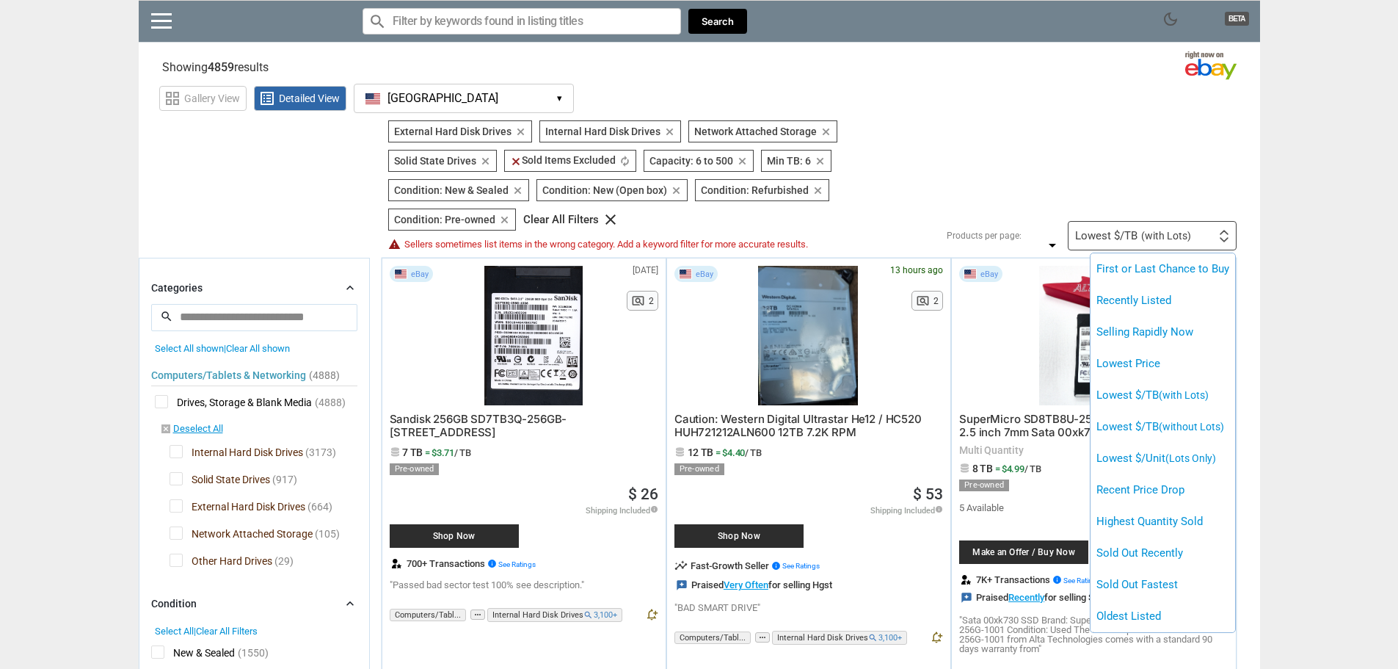
click at [1169, 241] on div at bounding box center [699, 334] width 1398 height 669
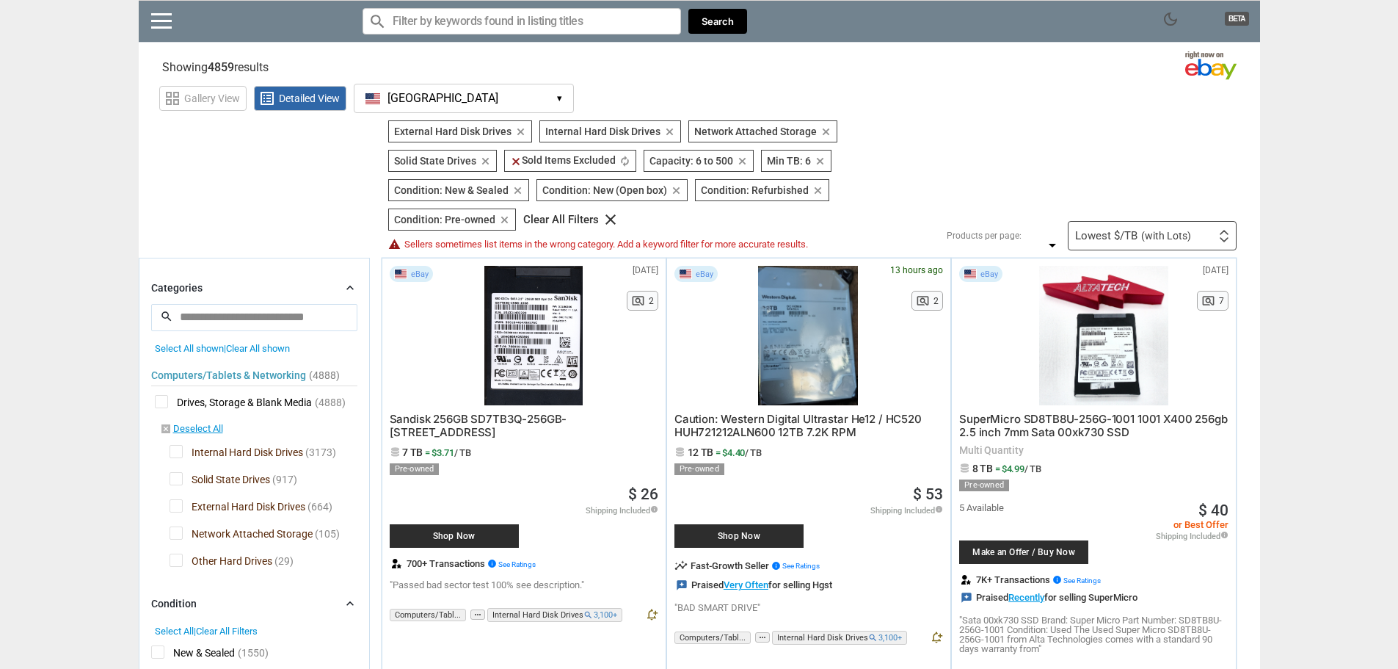
click at [1148, 229] on div "Lowest $/TB (with Lots) First or Last Chance to Buy Recently Listed Selling Rap…" at bounding box center [1152, 235] width 169 height 29
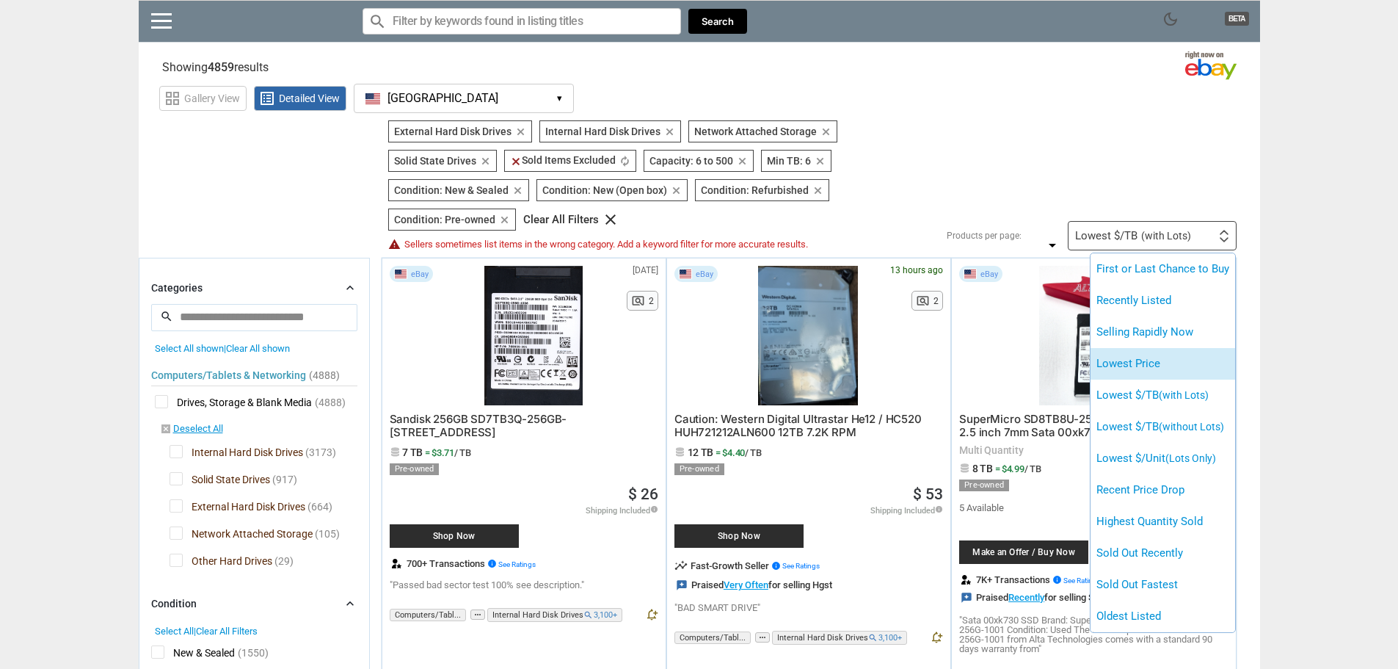
click at [1209, 354] on li "Lowest Price" at bounding box center [1162, 364] width 145 height 32
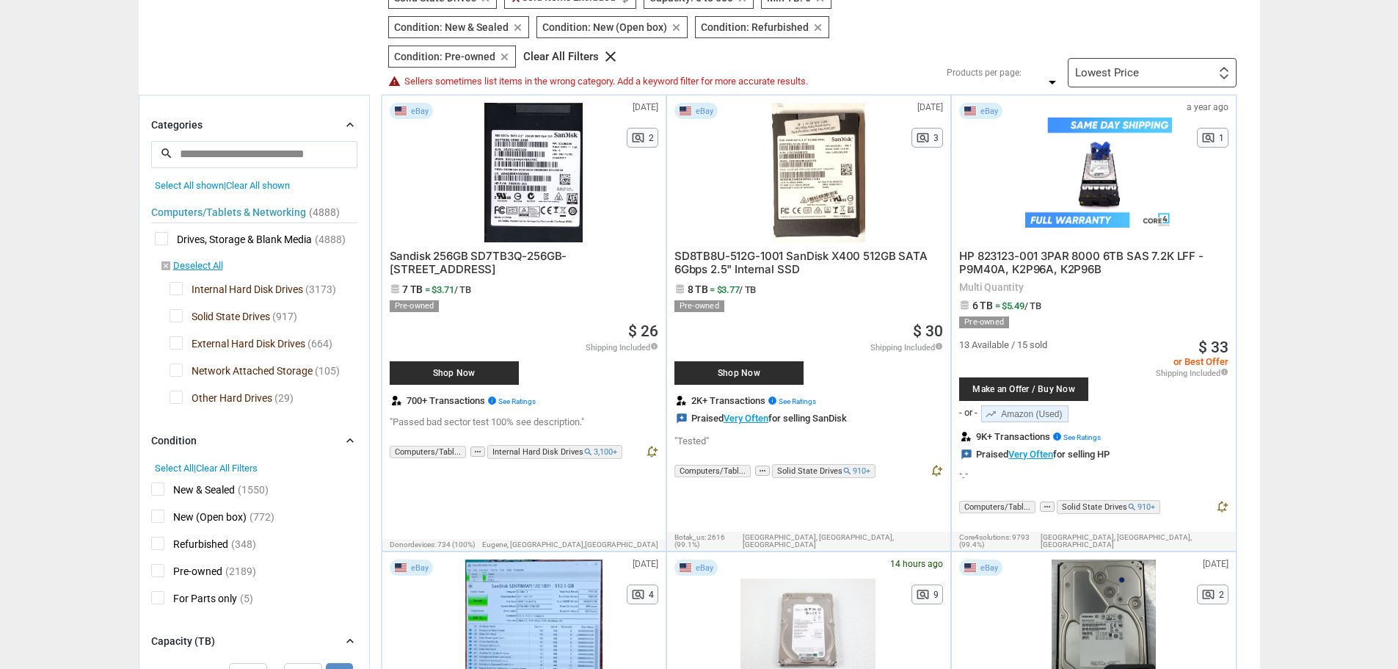
scroll to position [73, 0]
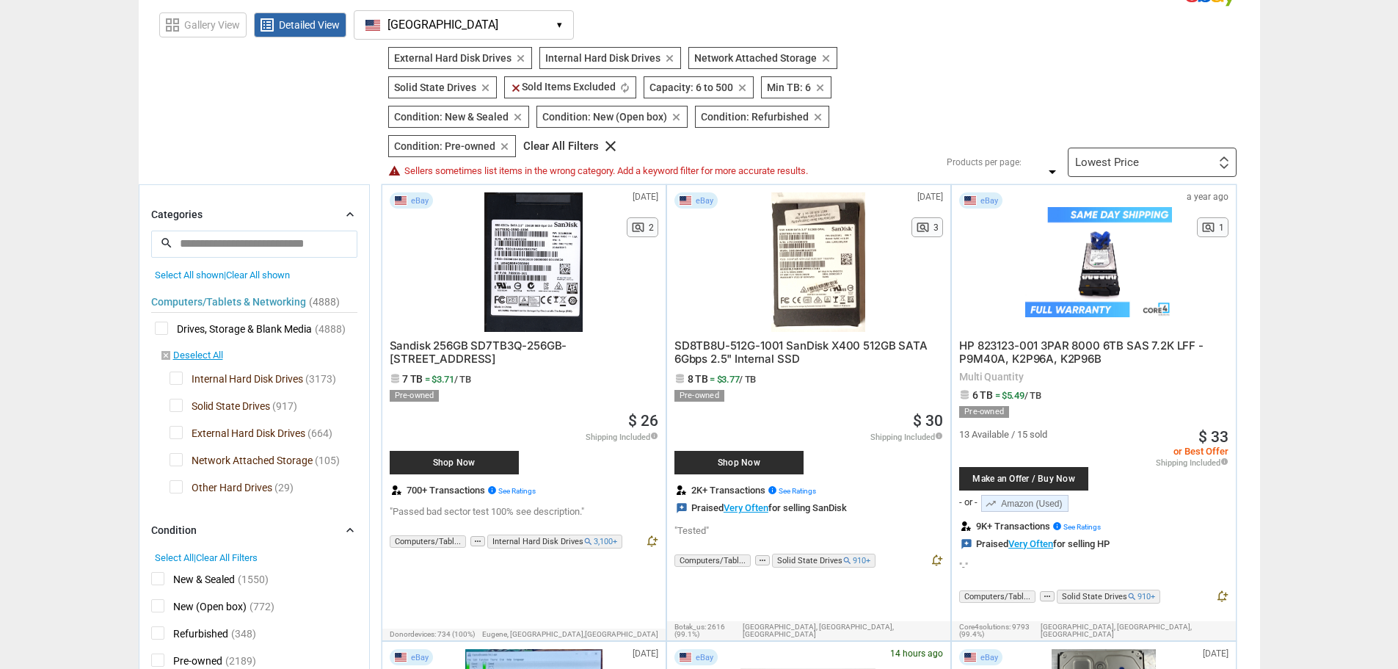
click at [172, 380] on span "Internal Hard Disk Drives" at bounding box center [237, 380] width 134 height 18
click at [178, 433] on span "External Hard Disk Drives" at bounding box center [238, 435] width 136 height 18
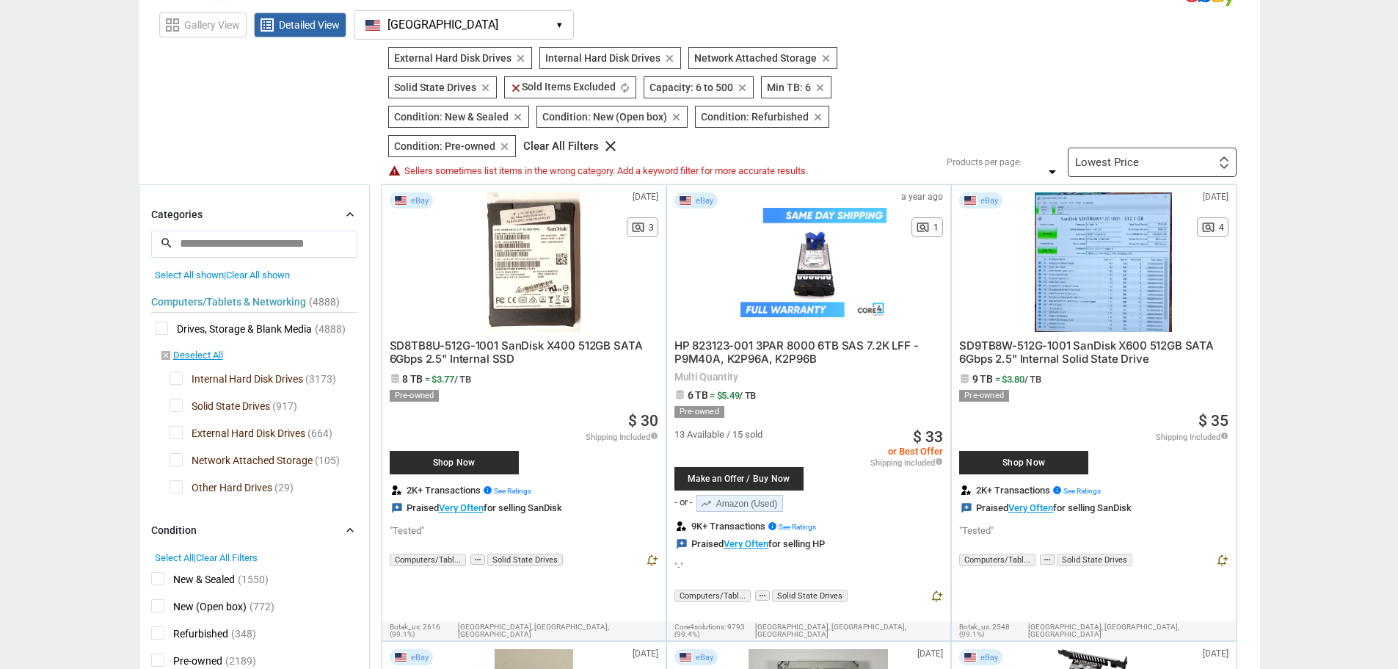
type input "*"
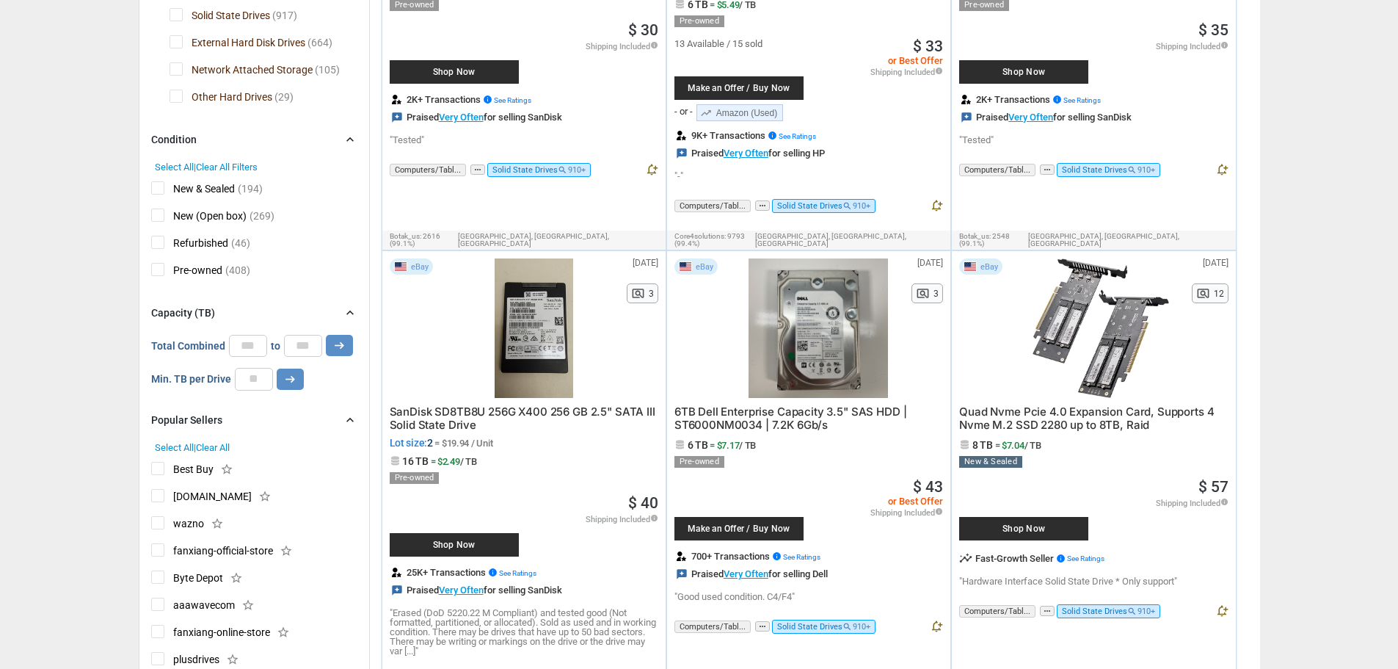
scroll to position [514, 0]
